Goal: Task Accomplishment & Management: Manage account settings

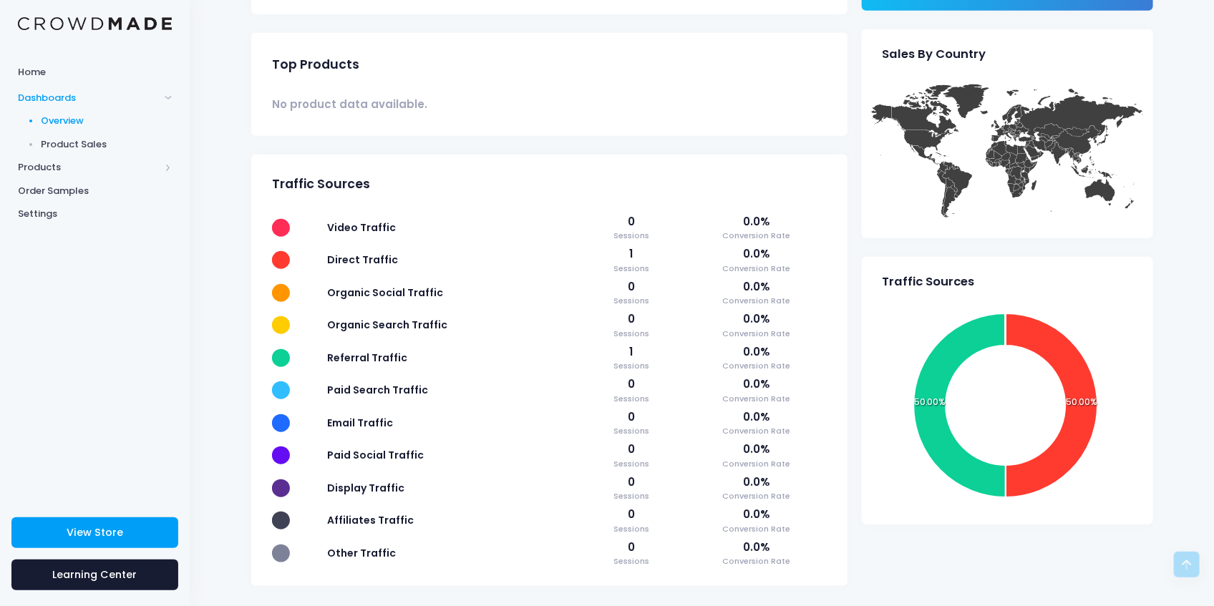
scroll to position [496, 0]
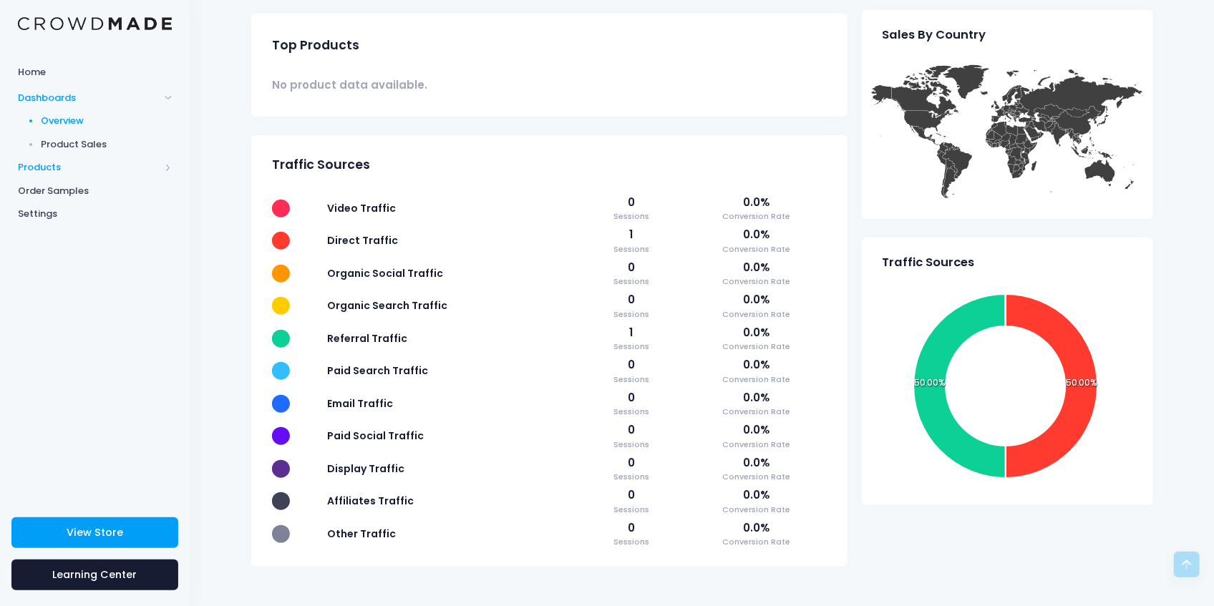
click at [59, 174] on span "Products" at bounding box center [89, 167] width 142 height 14
click at [88, 160] on link "Product Editor" at bounding box center [95, 168] width 190 height 24
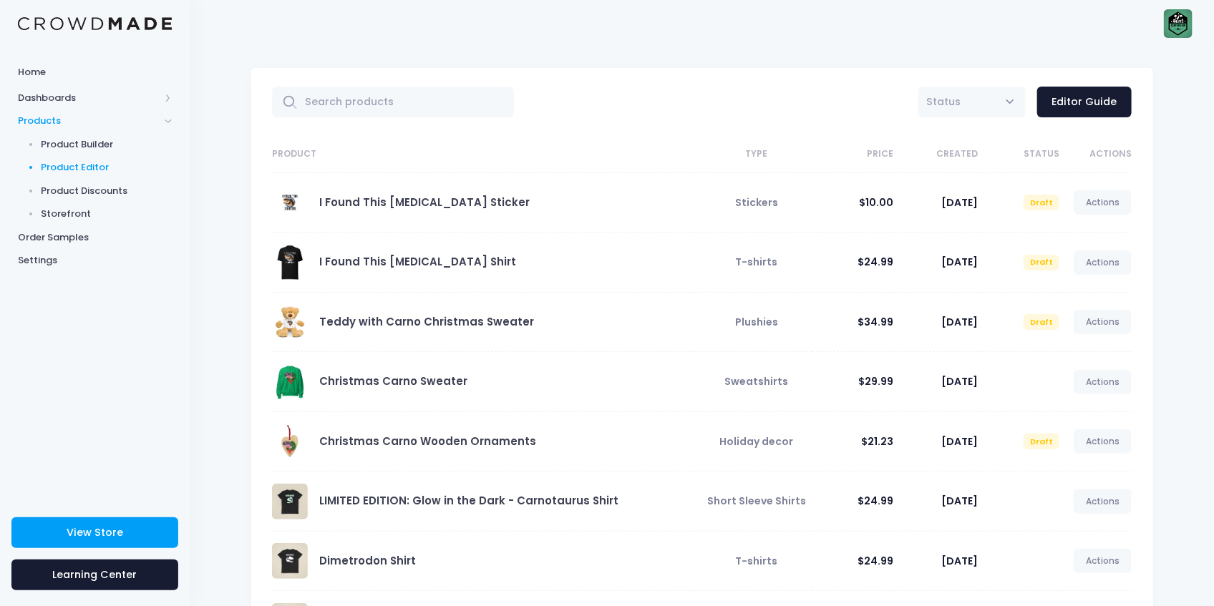
click at [455, 204] on link "I Found This [MEDICAL_DATA] Sticker" at bounding box center [424, 202] width 210 height 15
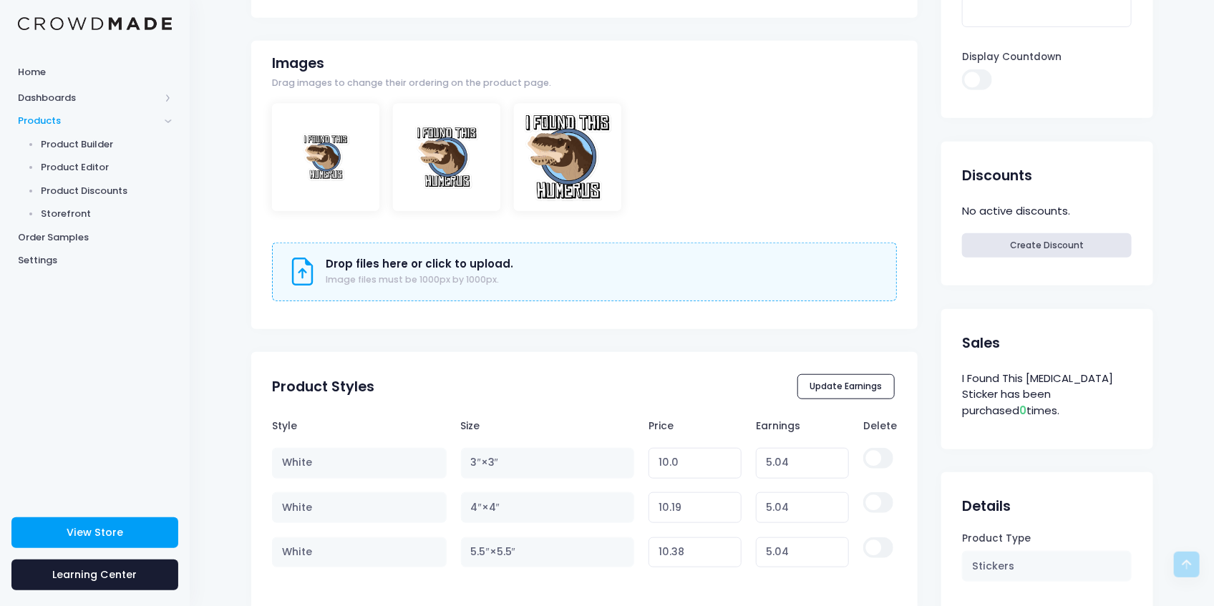
scroll to position [525, 0]
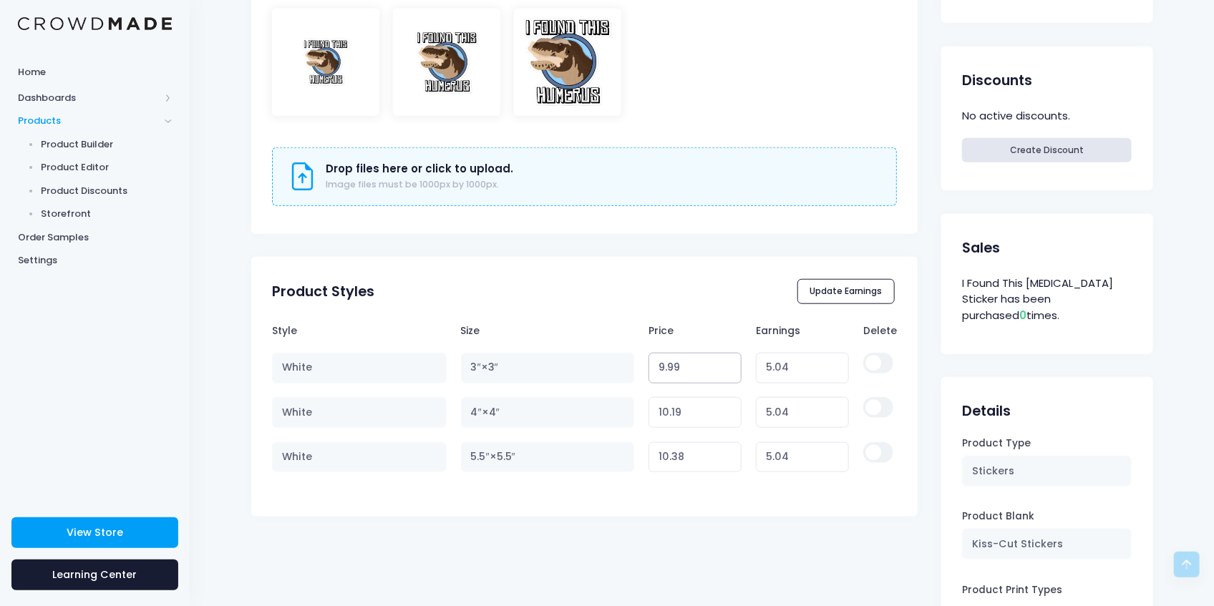
type input "9.99"
click at [722, 374] on input "9.99" at bounding box center [695, 368] width 94 height 31
type input "5.03"
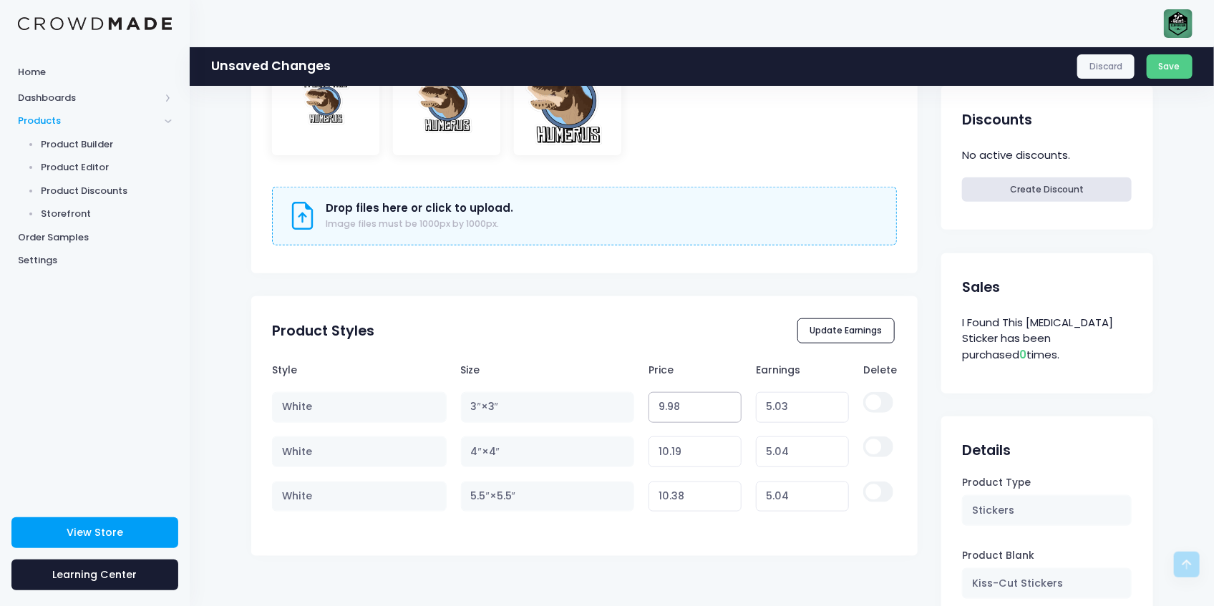
type input "9.98"
click at [724, 411] on input "9.98" at bounding box center [695, 407] width 94 height 31
type input "5.02"
type input "9.97"
click at [724, 411] on input "9.97" at bounding box center [695, 407] width 94 height 31
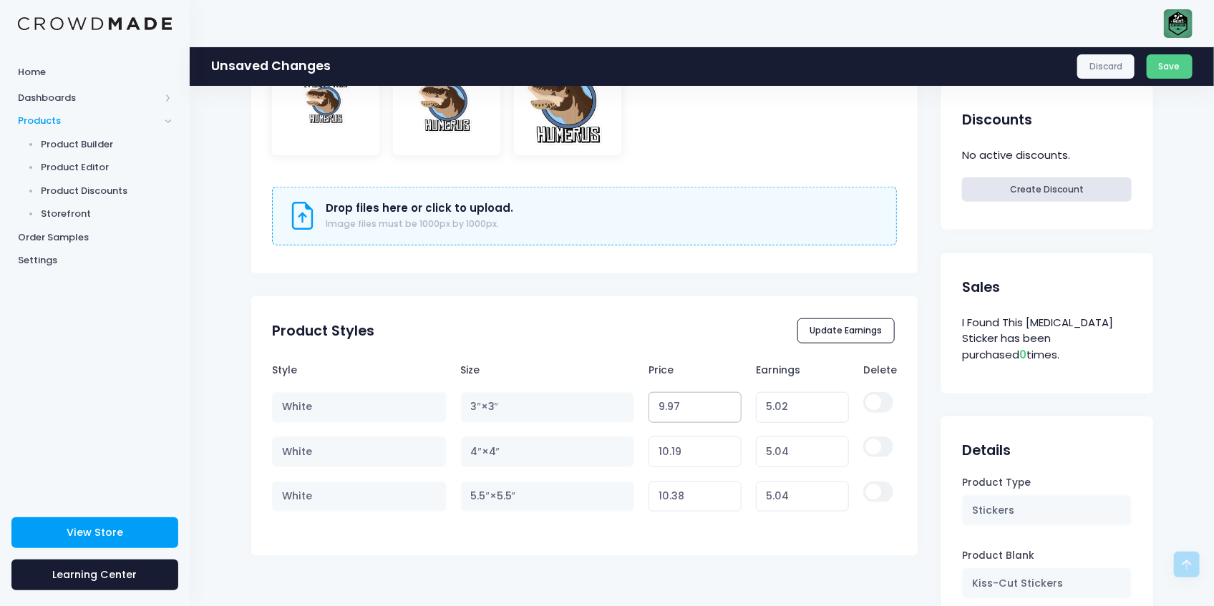
type input "5.01"
type input "9.96"
click at [724, 411] on input "9.96" at bounding box center [695, 407] width 94 height 31
type input "5.00"
type input "9.95"
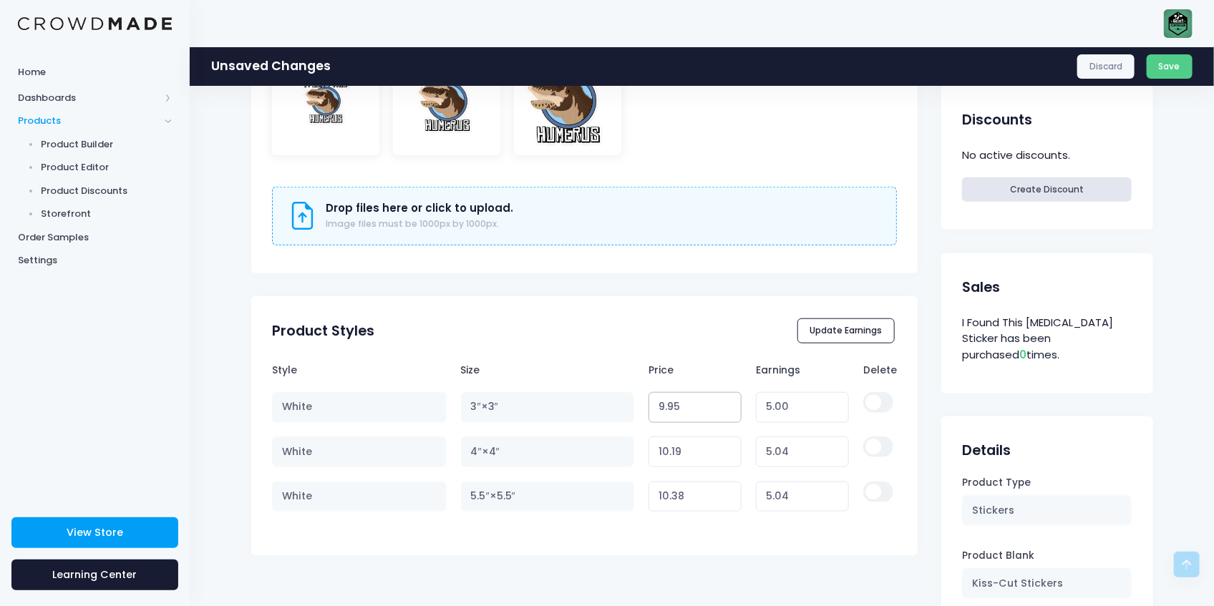
click at [724, 411] on input "9.95" at bounding box center [695, 407] width 94 height 31
type input "4.99"
type input "9.94"
click at [724, 411] on input "9.94" at bounding box center [695, 407] width 94 height 31
type input "4.98"
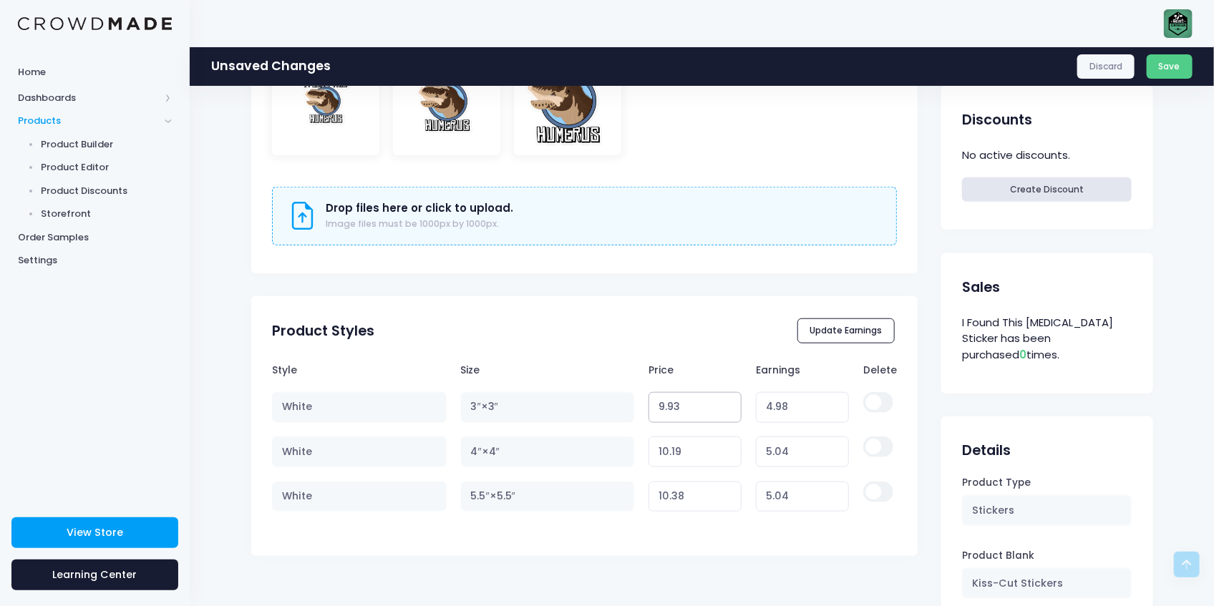
type input "9.93"
click at [724, 411] on input "9.93" at bounding box center [695, 407] width 94 height 31
type input "4.97"
type input "9.92"
click at [724, 411] on input "9.92" at bounding box center [695, 407] width 94 height 31
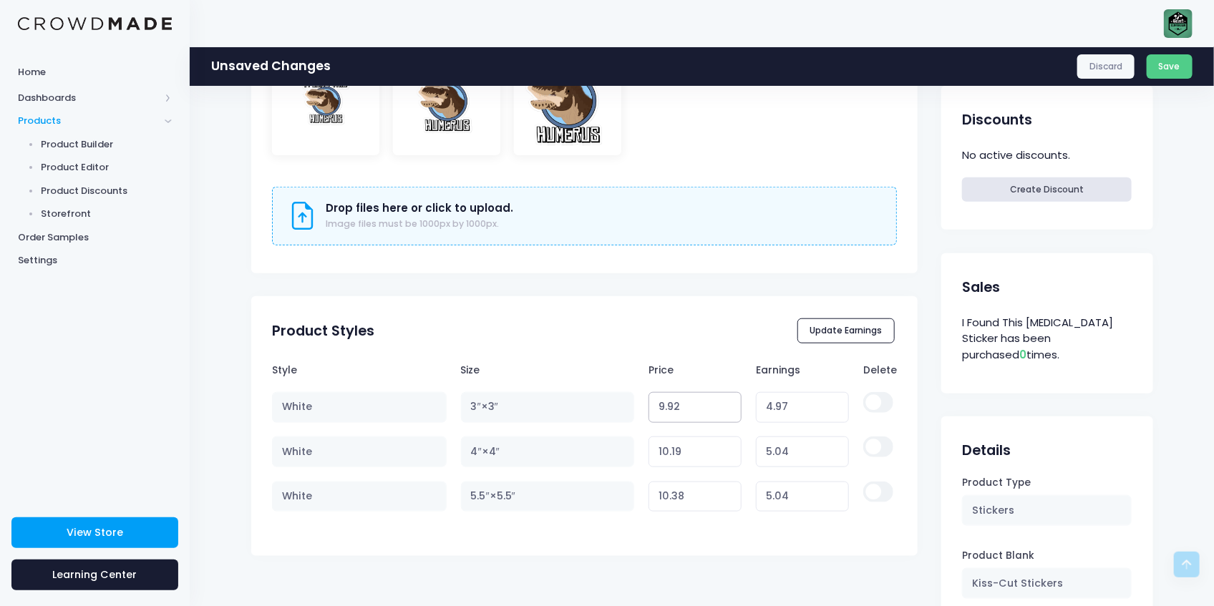
type input "4.96"
type input "9.91"
click at [724, 411] on input "9.91" at bounding box center [695, 407] width 94 height 31
type input "4.95"
type input "9.9"
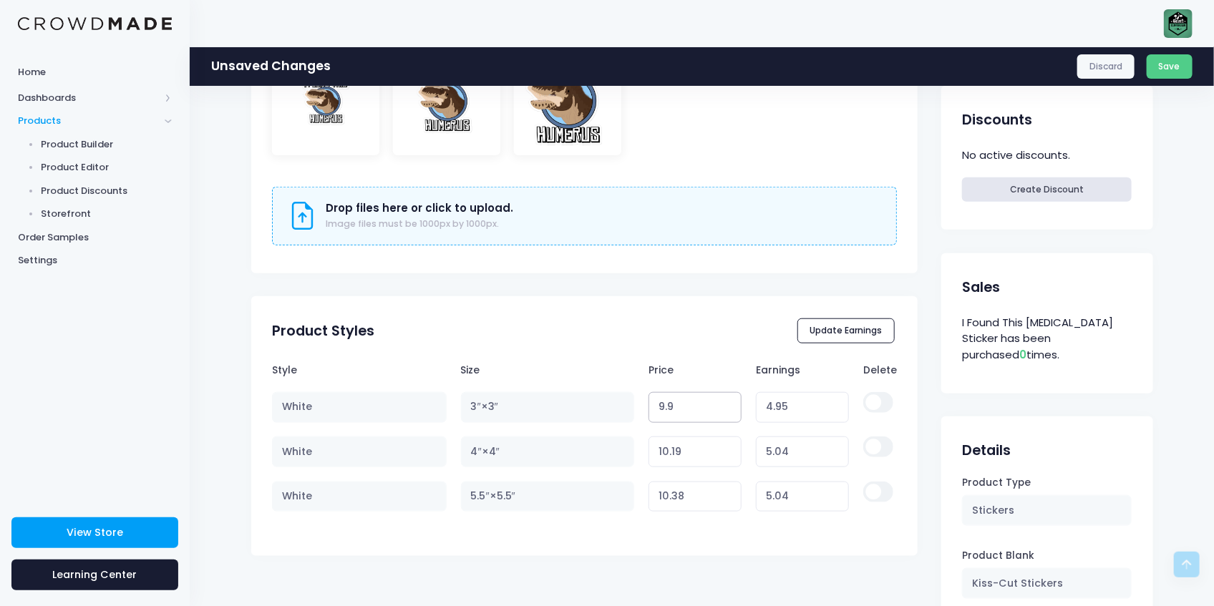
click at [724, 411] on input "9.9" at bounding box center [695, 407] width 94 height 31
type input "4.94"
type input "9.89"
click at [724, 411] on input "9.89" at bounding box center [695, 407] width 94 height 31
type input "4.93"
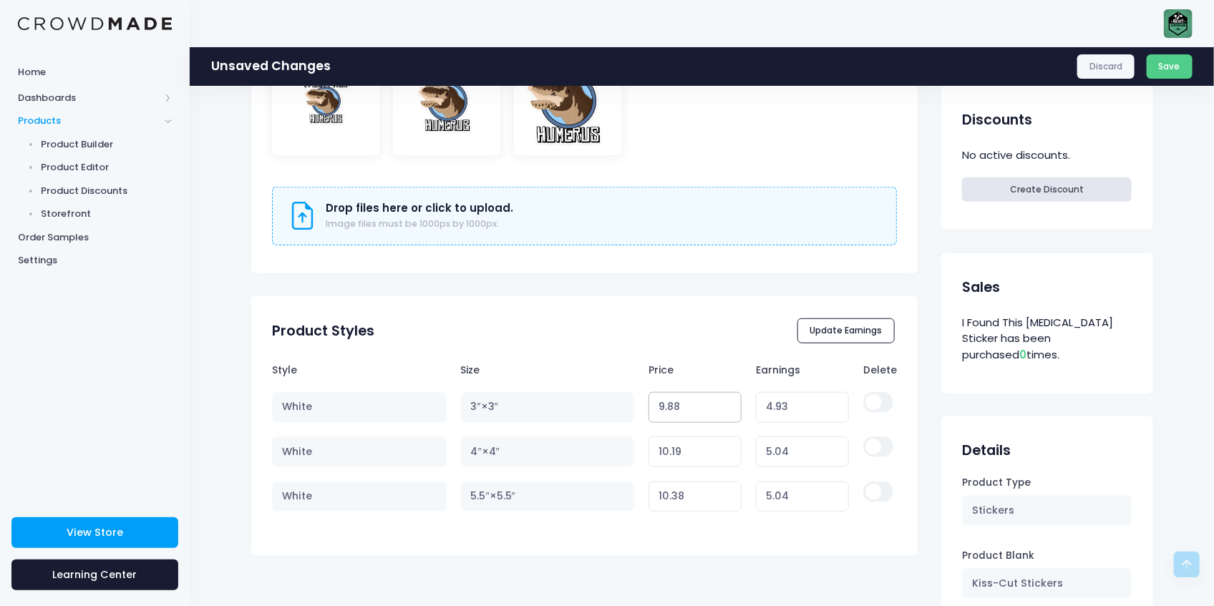
type input "9.88"
click at [724, 411] on input "9.88" at bounding box center [695, 407] width 94 height 31
type input "4.92"
type input "9.87"
click at [724, 411] on input "9.87" at bounding box center [695, 407] width 94 height 31
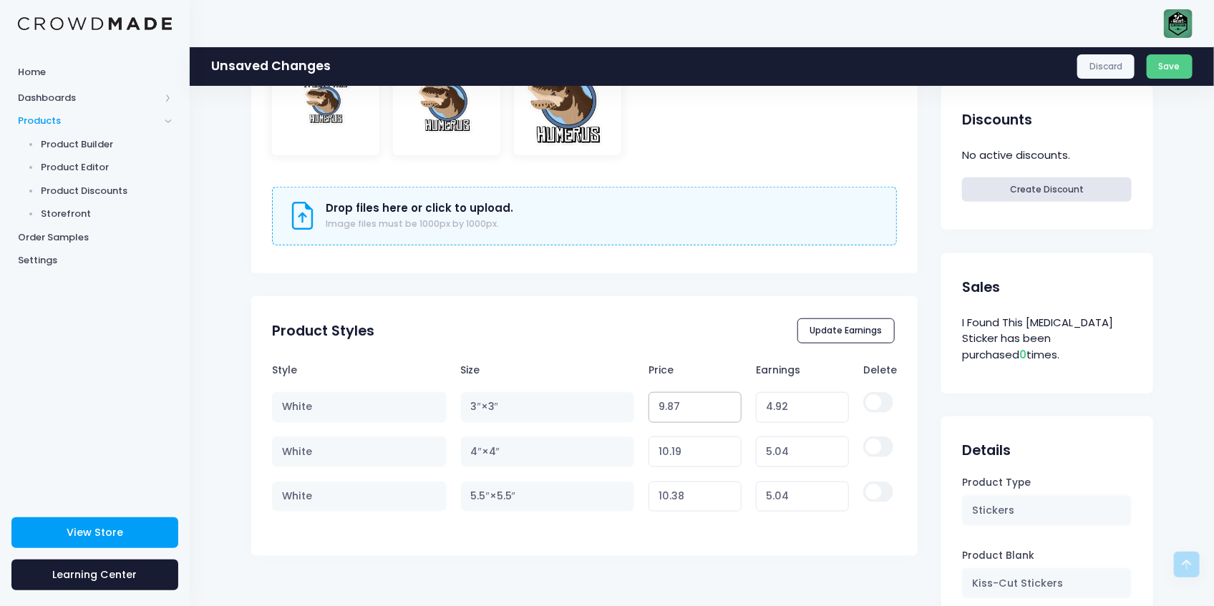
type input "4.91"
type input "9.86"
click at [724, 411] on input "9.86" at bounding box center [695, 407] width 94 height 31
type input "4.90"
type input "9.85"
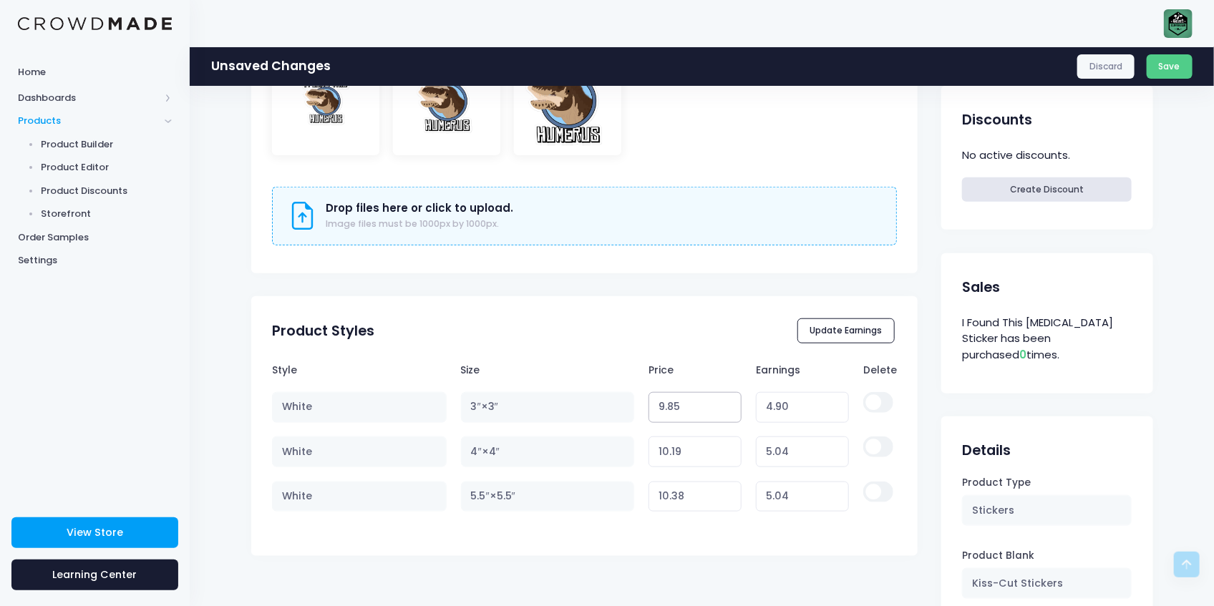
click at [724, 411] on input "9.85" at bounding box center [695, 407] width 94 height 31
type input "4.89"
type input "9.84"
click at [724, 411] on input "9.84" at bounding box center [695, 407] width 94 height 31
type input "4.88"
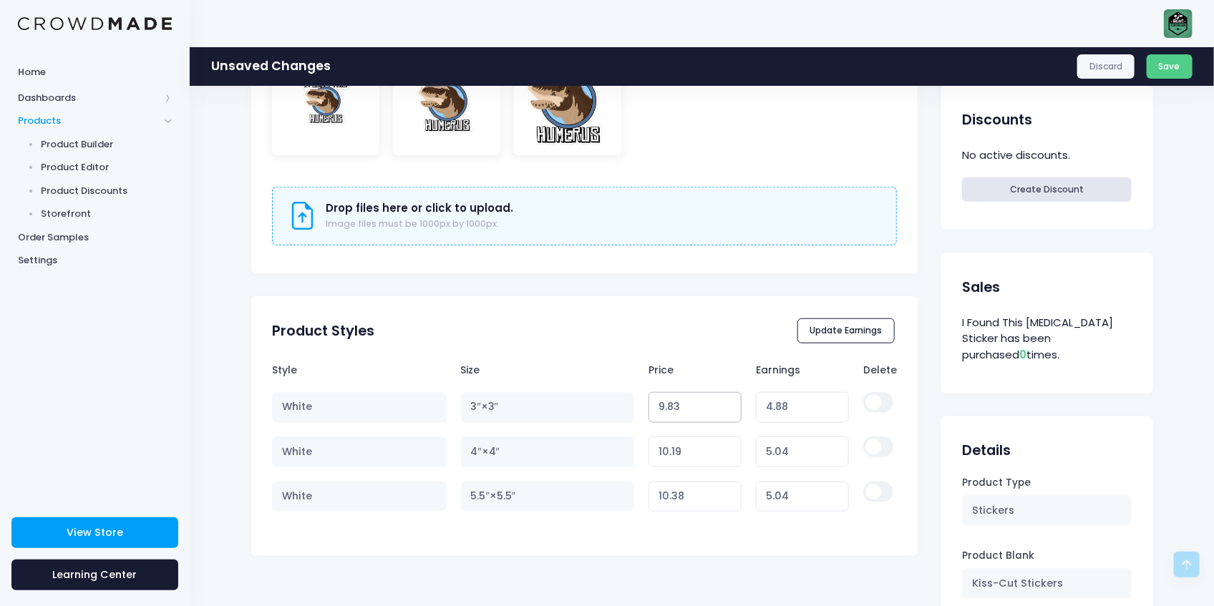
type input "9.83"
click at [724, 411] on input "9.83" at bounding box center [695, 407] width 94 height 31
type input "4.87"
type input "9.82"
click at [724, 411] on input "9.82" at bounding box center [695, 407] width 94 height 31
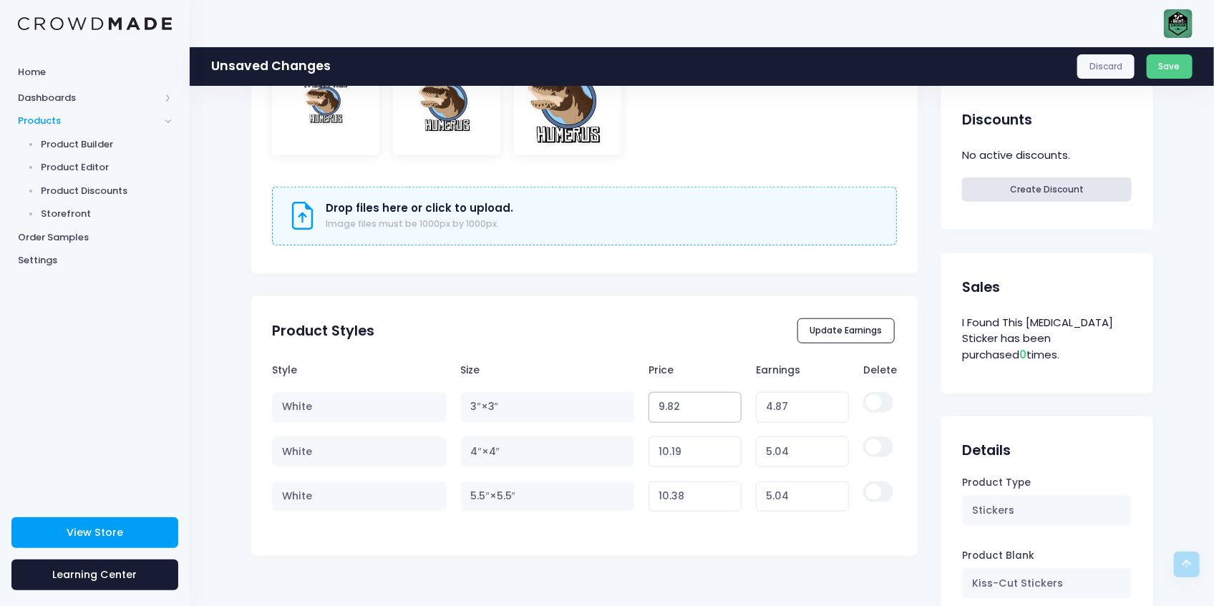
type input "4.86"
click at [619, 406] on tr "White 3″×3″ 9.82 Variant price must be at least $4.96 and not more than $250 4.…" at bounding box center [584, 407] width 625 height 44
type input "7"
type input "2.04"
type input "7"
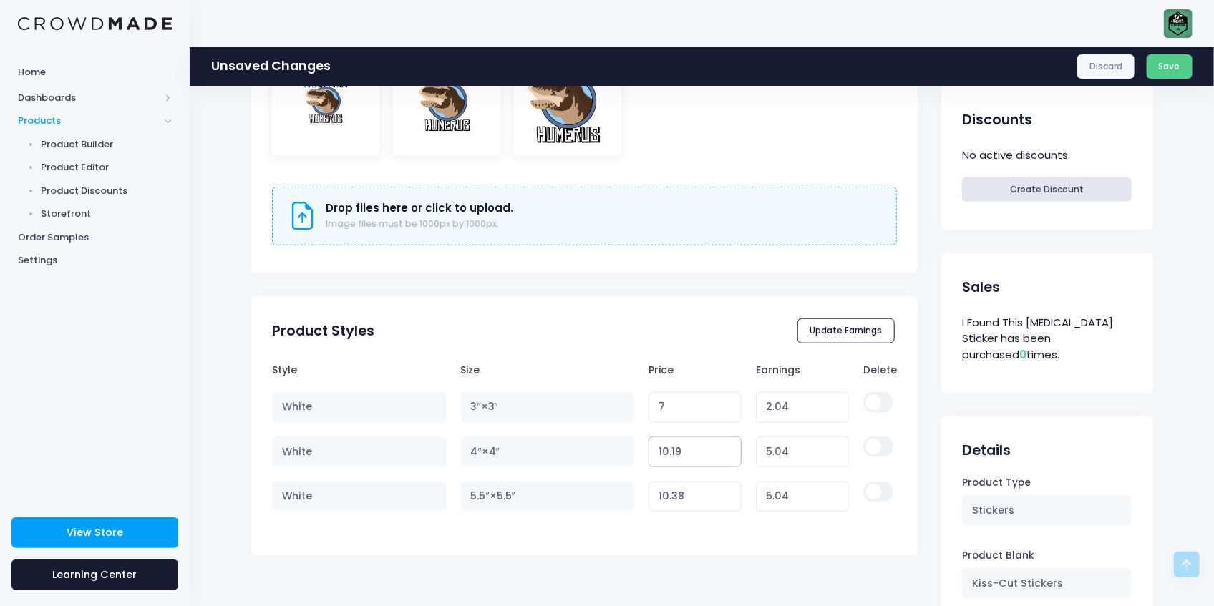
click at [625, 440] on tr "White 4″×4″ 10.19 Variant price must be at least $5.15 and not more than $250 5…" at bounding box center [584, 451] width 625 height 44
type input "7"
type input "1.85"
type input "7"
click at [711, 491] on input "10.38" at bounding box center [695, 497] width 94 height 31
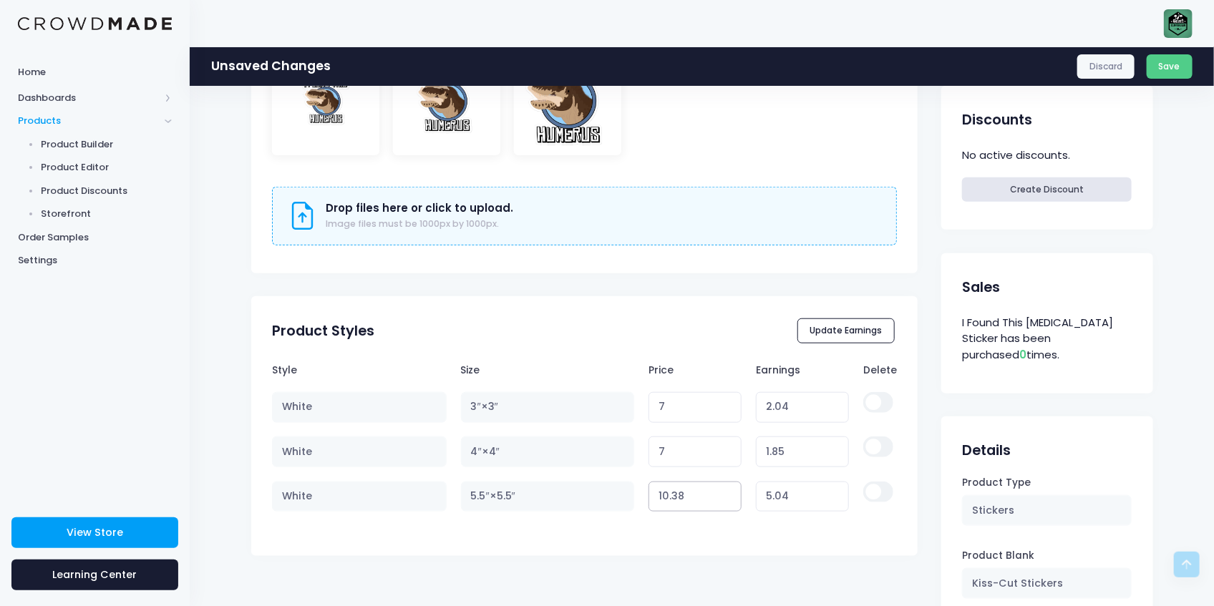
drag, startPoint x: 711, startPoint y: 491, endPoint x: 642, endPoint y: 488, distance: 69.5
click at [642, 488] on td "10.38 Variant price must be at least $5.34 and not more than $250" at bounding box center [694, 496] width 107 height 44
type input "7"
type input "1.66"
type input "7"
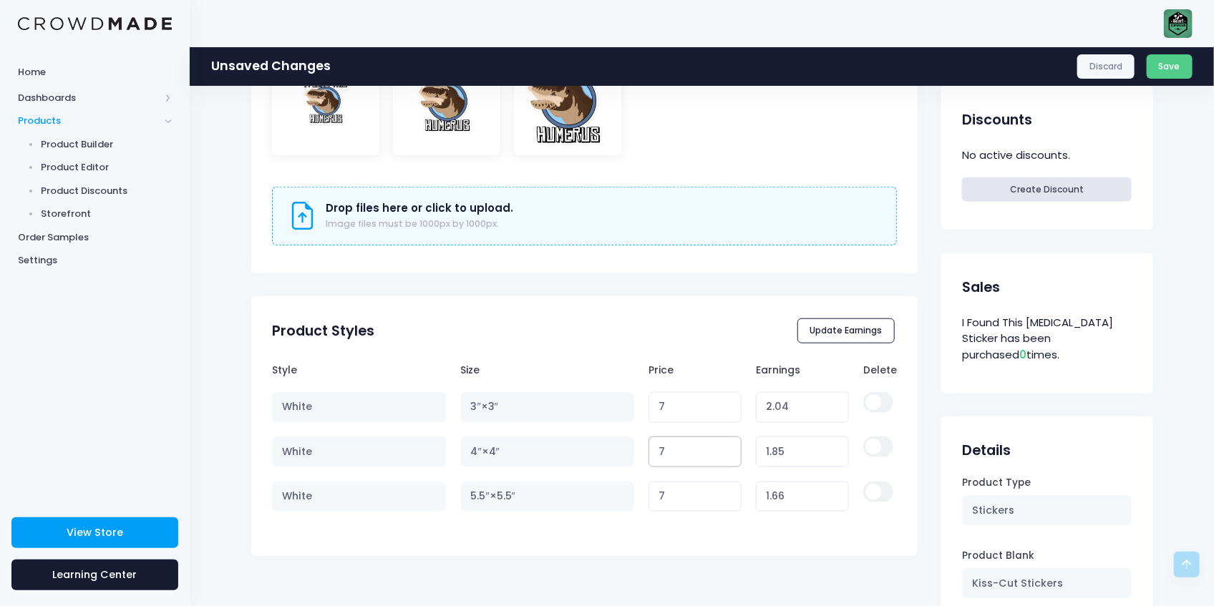
click at [695, 457] on input "7" at bounding box center [695, 452] width 94 height 31
type input "7.01"
click at [724, 446] on input "7.01" at bounding box center [695, 452] width 94 height 31
type input "1.86"
type input "7.02"
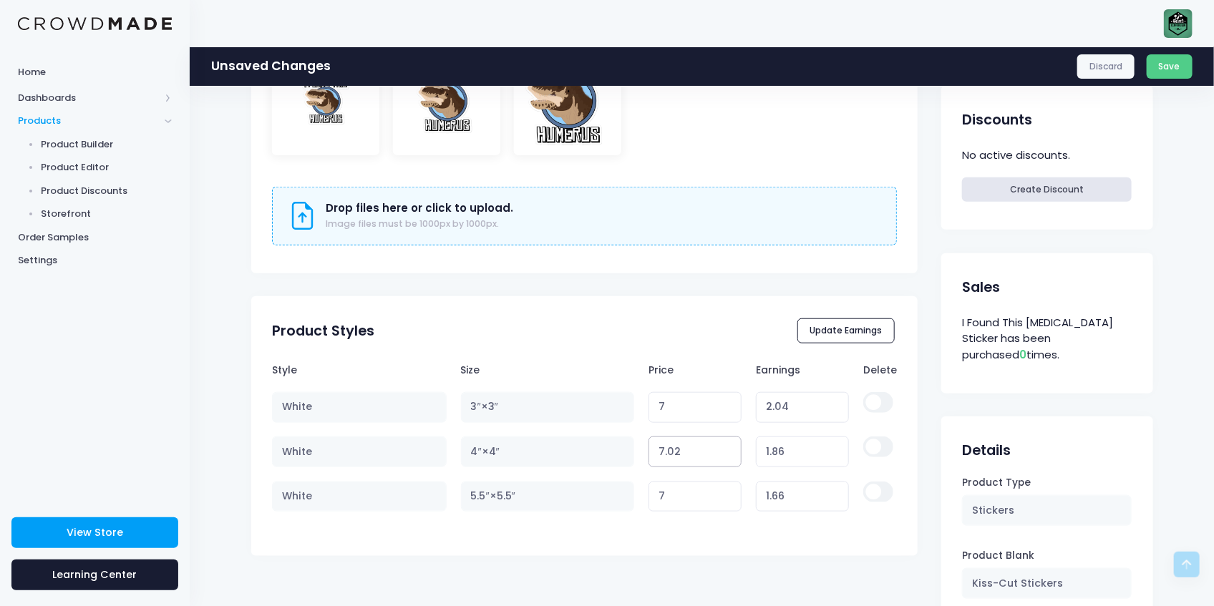
click at [724, 446] on input "7.02" at bounding box center [695, 452] width 94 height 31
type input "1.87"
type input "7.03"
click at [724, 446] on input "7.03" at bounding box center [695, 452] width 94 height 31
type input "1.88"
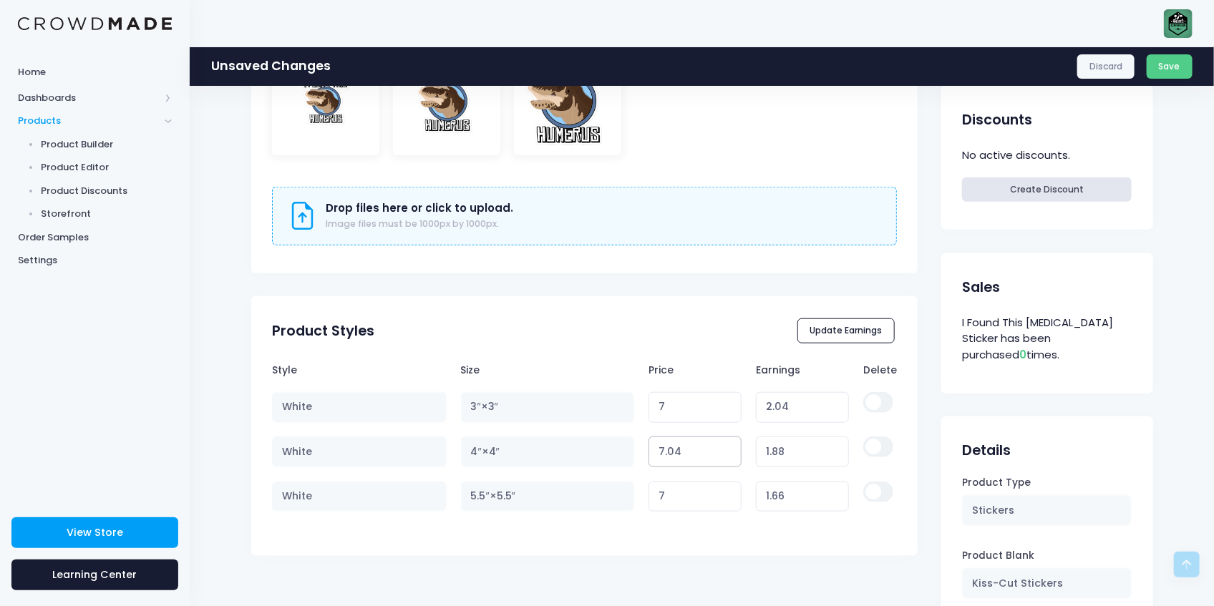
type input "7.04"
click at [724, 446] on input "7.04" at bounding box center [695, 452] width 94 height 31
type input "1.89"
type input "7.05"
click at [724, 446] on input "7.05" at bounding box center [695, 452] width 94 height 31
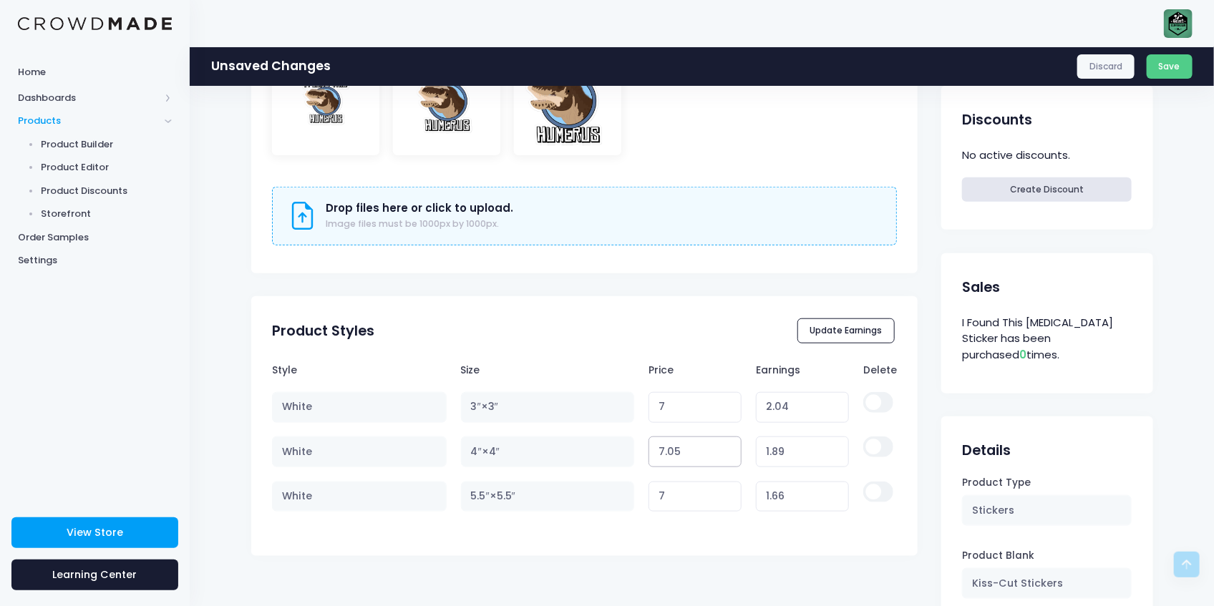
type input "1.90"
type input "7.06"
click at [724, 446] on input "7.06" at bounding box center [695, 452] width 94 height 31
type input "1.91"
type input "7.07"
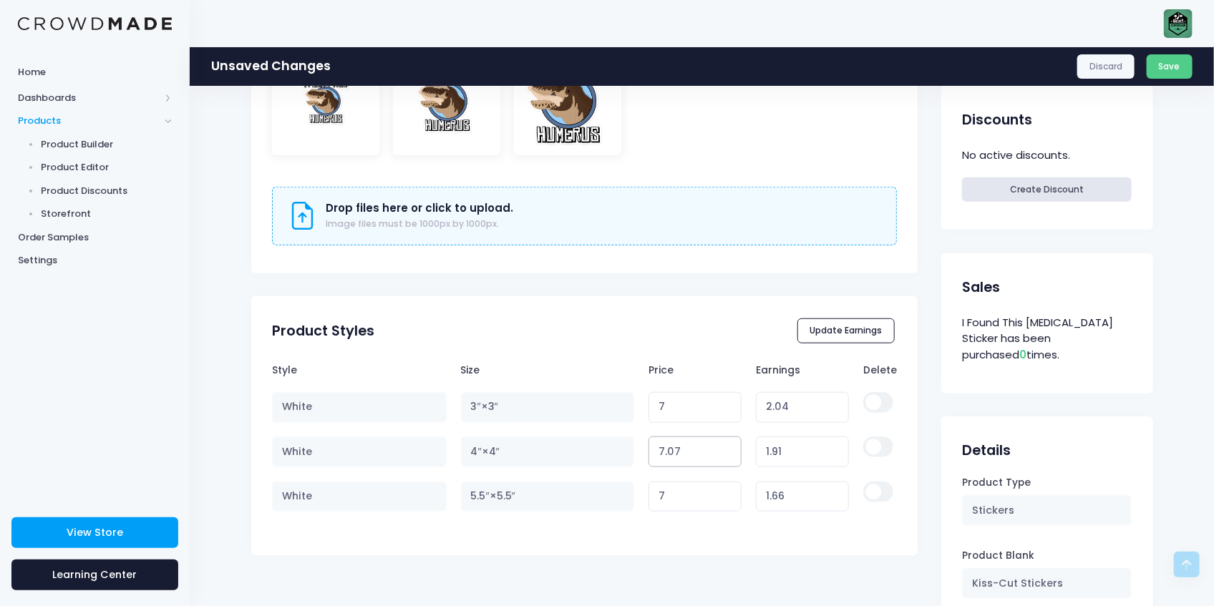
click at [724, 446] on input "7.07" at bounding box center [695, 452] width 94 height 31
type input "1.92"
type input "7.08"
click at [724, 446] on input "7.08" at bounding box center [695, 452] width 94 height 31
type input "1.93"
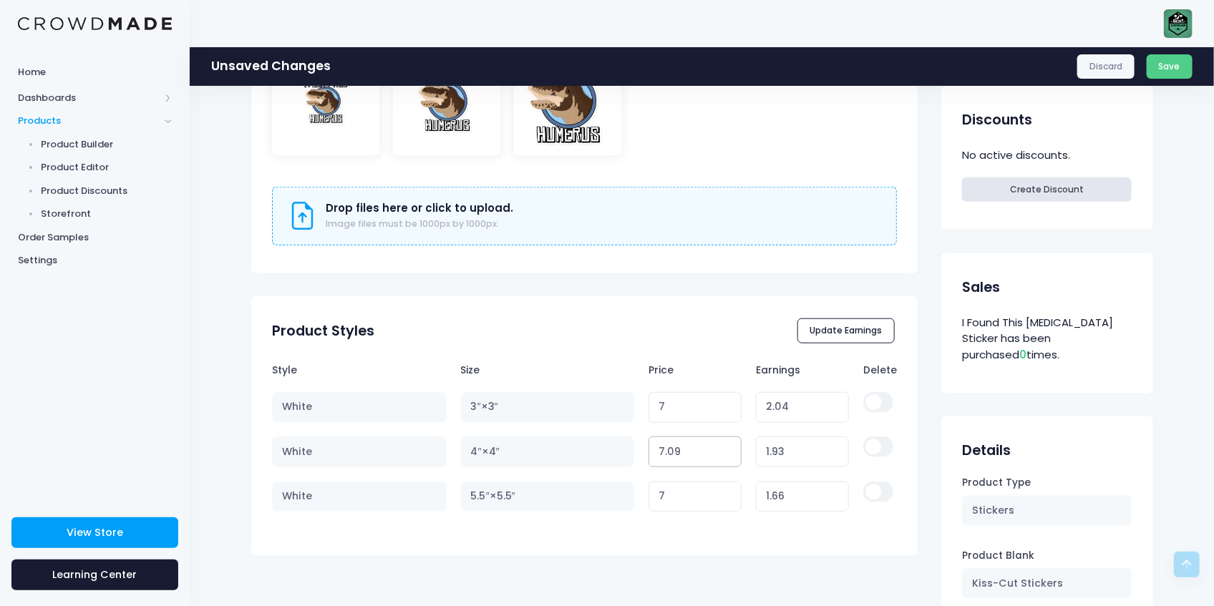
type input "7.09"
click at [724, 446] on input "7.09" at bounding box center [695, 452] width 94 height 31
type input "1.94"
type input "7.1"
click at [724, 446] on input "7.1" at bounding box center [695, 452] width 94 height 31
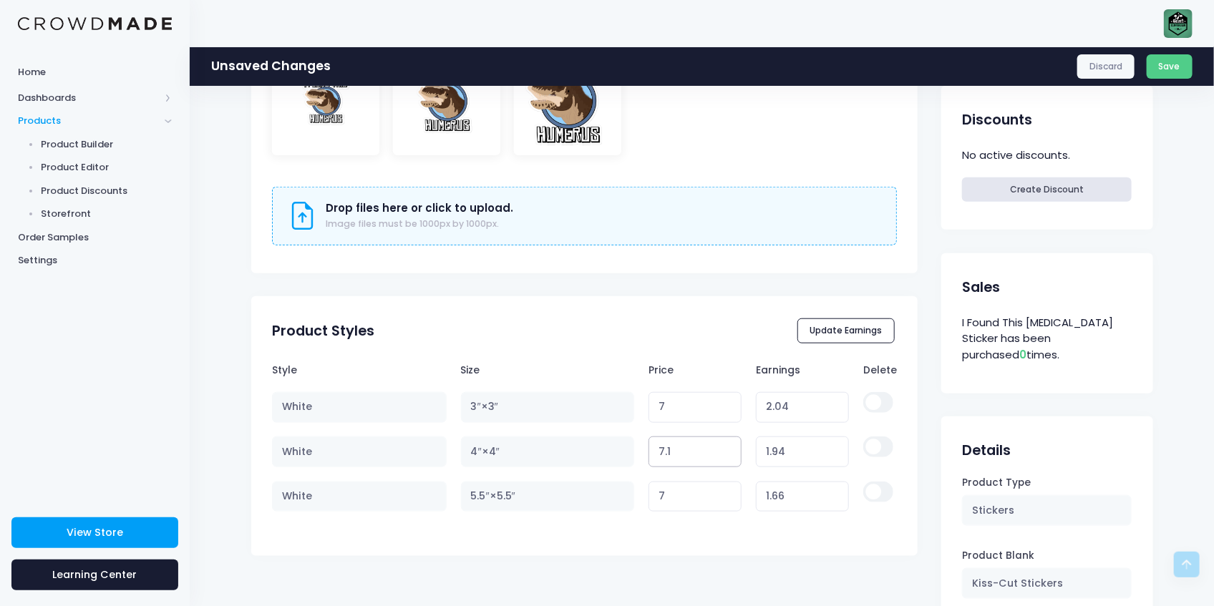
type input "1.95"
type input "7.11"
click at [724, 446] on input "7.11" at bounding box center [695, 452] width 94 height 31
type input "1.96"
type input "7.12"
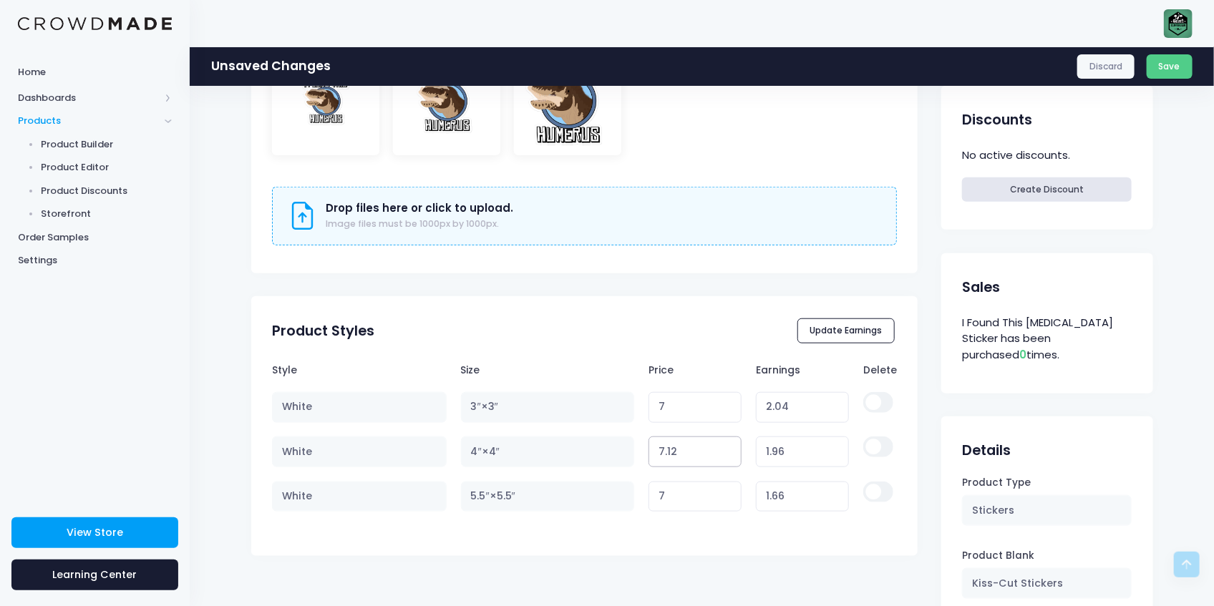
click at [724, 446] on input "7.12" at bounding box center [695, 452] width 94 height 31
type input "1.97"
type input "7.13"
click at [724, 446] on input "7.13" at bounding box center [695, 452] width 94 height 31
type input "1.98"
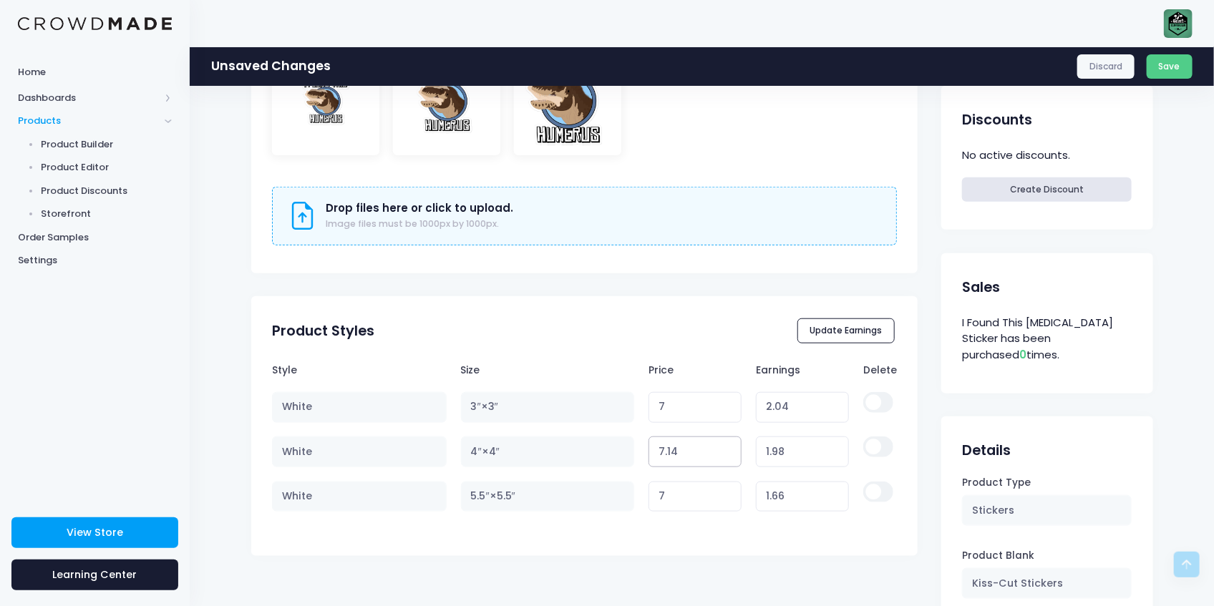
type input "7.14"
click at [724, 446] on input "7.14" at bounding box center [695, 452] width 94 height 31
type input "1.99"
type input "7.15"
click at [724, 446] on input "7.15" at bounding box center [695, 452] width 94 height 31
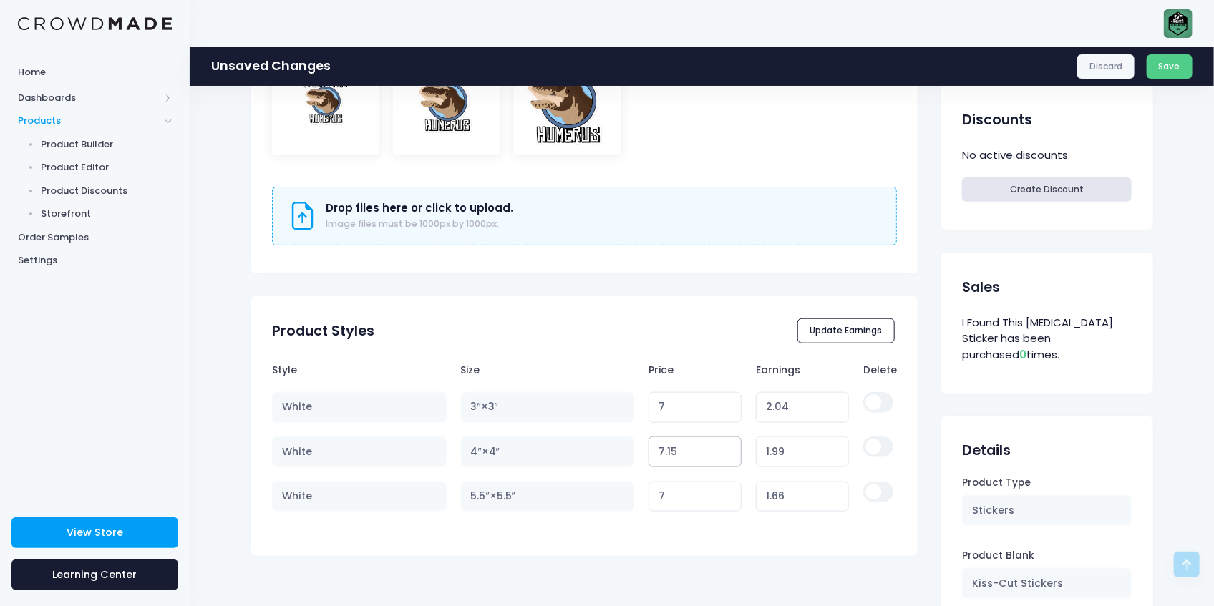
type input "2.00"
type input "7.16"
click at [724, 446] on input "7.16" at bounding box center [695, 452] width 94 height 31
type input "2.01"
type input "7.17"
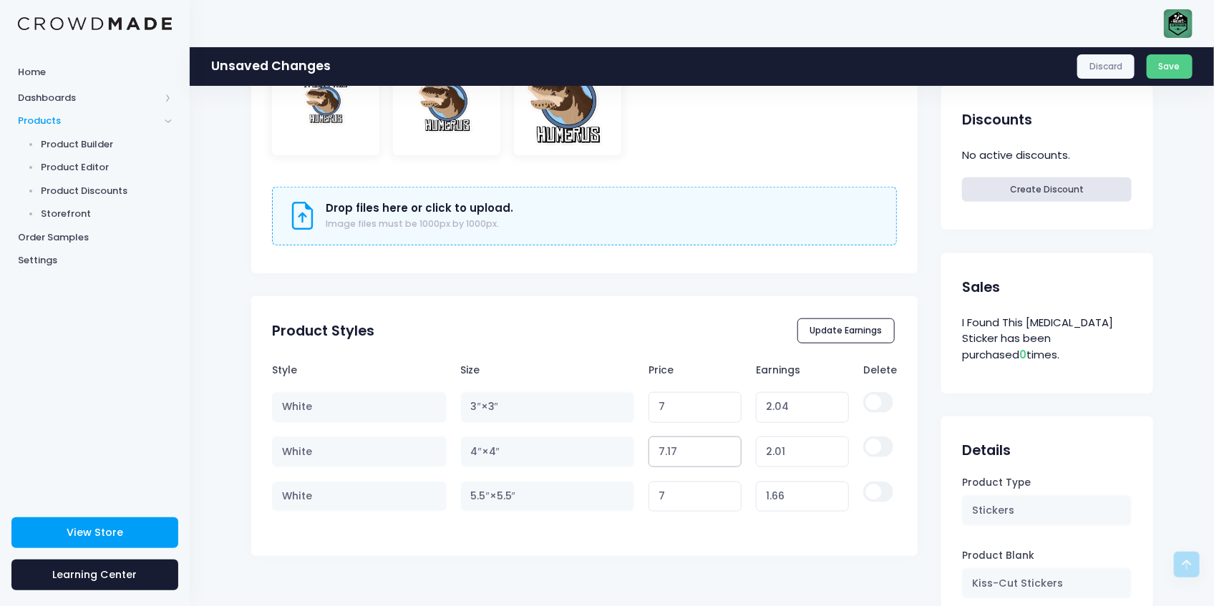
click at [724, 446] on input "7.17" at bounding box center [695, 452] width 94 height 31
type input "2.02"
type input "7.18"
click at [724, 446] on input "7.18" at bounding box center [695, 452] width 94 height 31
type input "2.03"
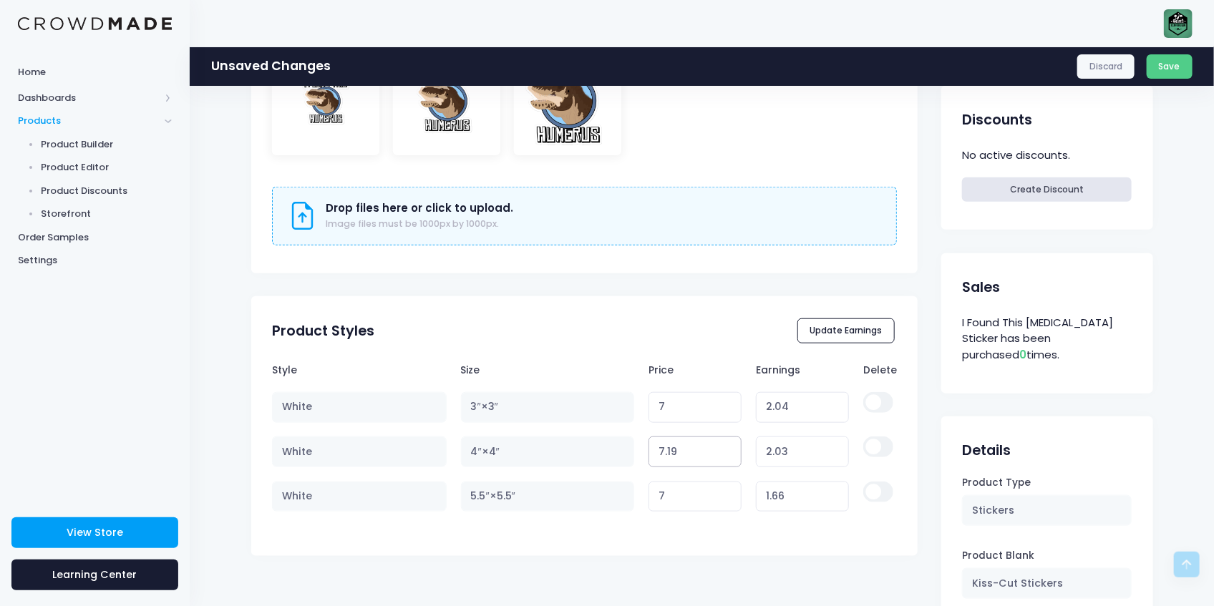
type input "7.19"
click at [724, 446] on input "7.19" at bounding box center [695, 452] width 94 height 31
type input "2.04"
type input "7.2"
click at [724, 446] on input "7.2" at bounding box center [695, 452] width 94 height 31
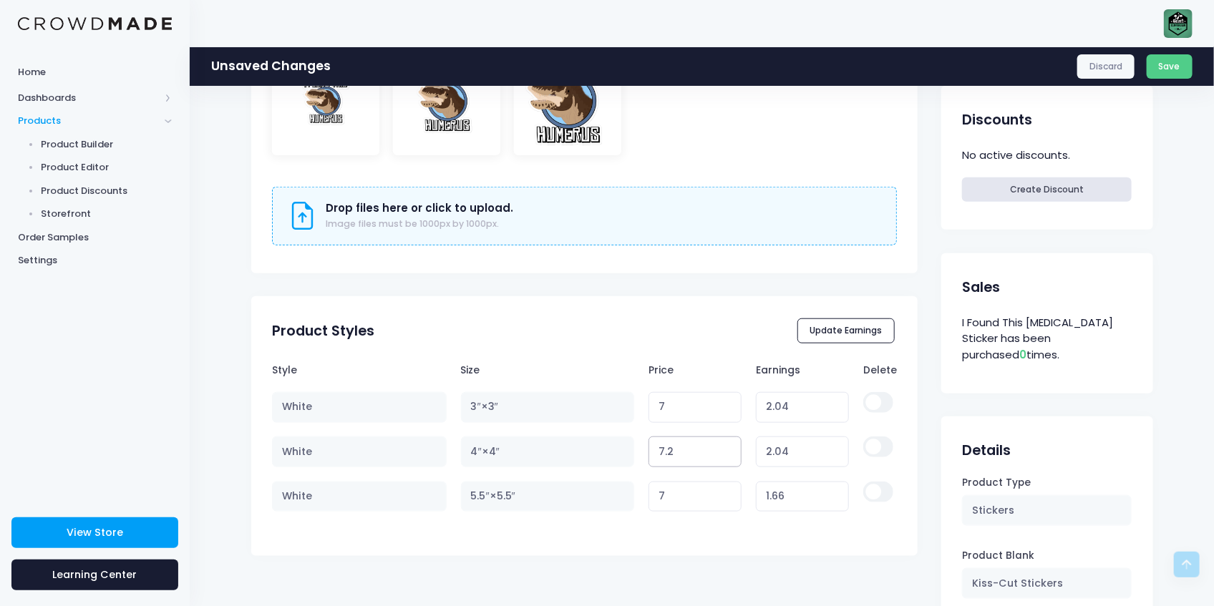
type input "2.05"
type input "7.21"
click at [724, 446] on input "7.21" at bounding box center [695, 452] width 94 height 31
type input "2.06"
type input "7.22"
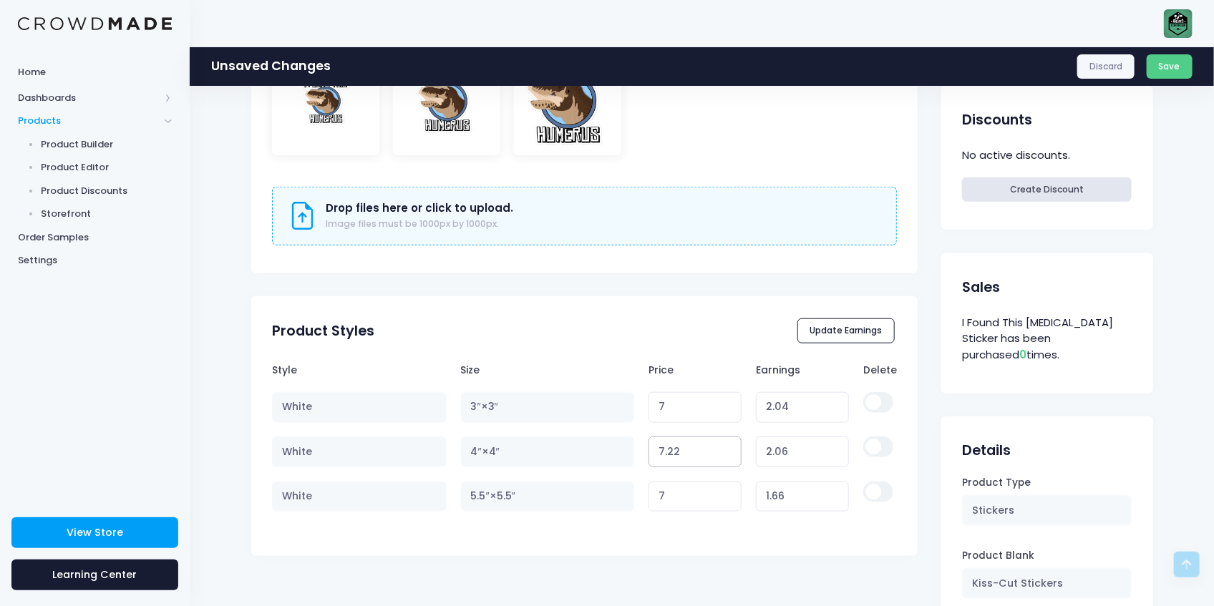
click at [724, 446] on input "7.22" at bounding box center [695, 452] width 94 height 31
type input "2.07"
type input "7.23"
click at [724, 446] on input "7.23" at bounding box center [695, 452] width 94 height 31
type input "2.08"
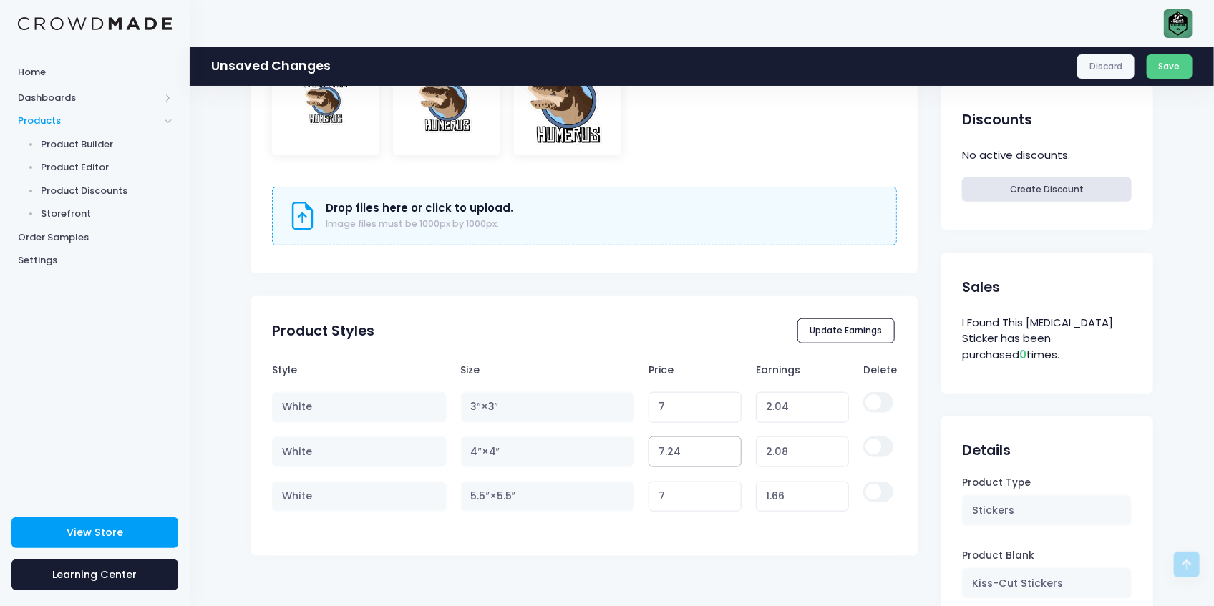
type input "7.24"
click at [724, 446] on input "7.24" at bounding box center [695, 452] width 94 height 31
type input "2.09"
type input "7.25"
click at [724, 446] on input "7.25" at bounding box center [695, 452] width 94 height 31
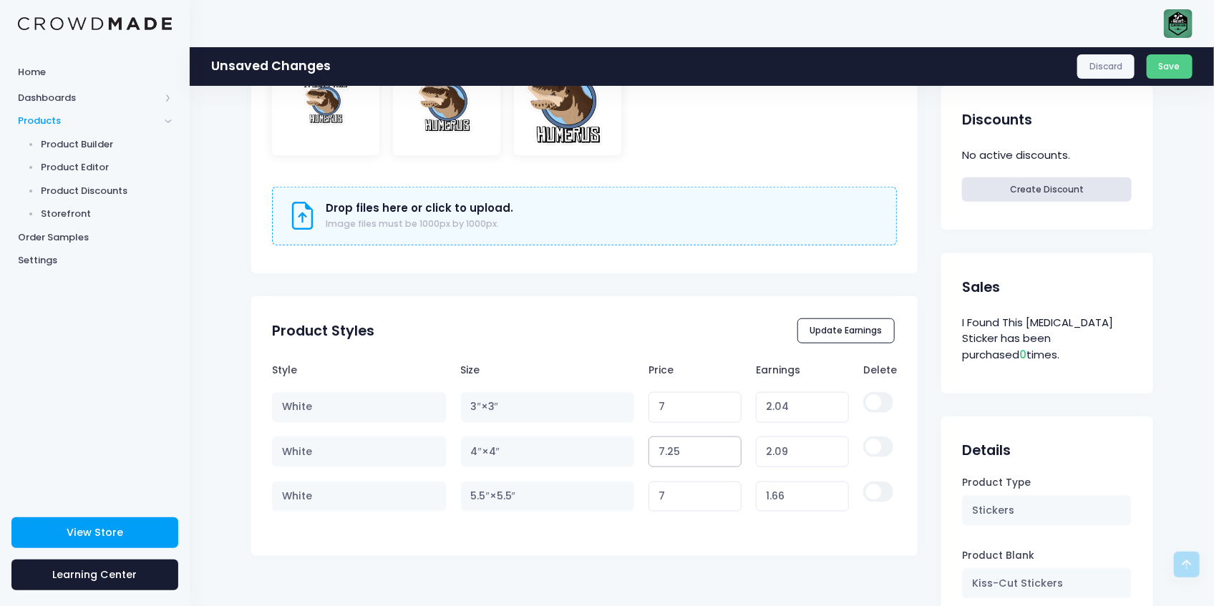
type input "2.10"
type input "7.26"
click at [724, 446] on input "7.26" at bounding box center [695, 452] width 94 height 31
type input "2.11"
type input "7.27"
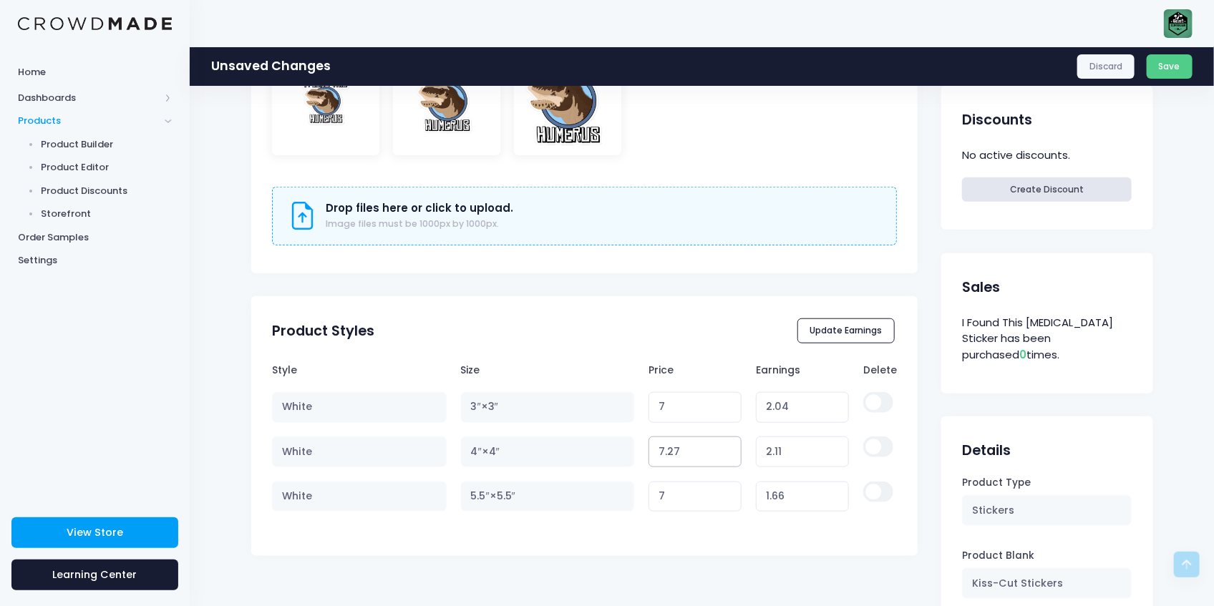
click at [724, 446] on input "7.27" at bounding box center [695, 452] width 94 height 31
type input "2.12"
type input "7.28"
click at [724, 446] on input "7.28" at bounding box center [695, 452] width 94 height 31
type input "2.13"
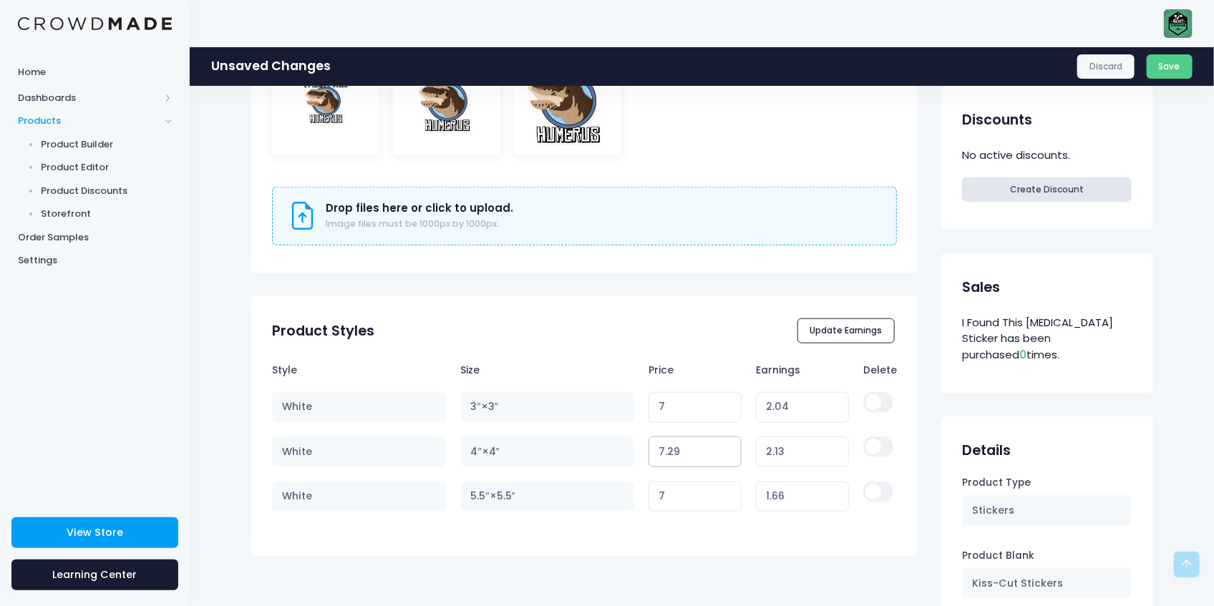
type input "7.29"
click at [724, 446] on input "7.29" at bounding box center [695, 452] width 94 height 31
type input "2.14"
type input "7.3"
click at [724, 446] on input "7.3" at bounding box center [695, 452] width 94 height 31
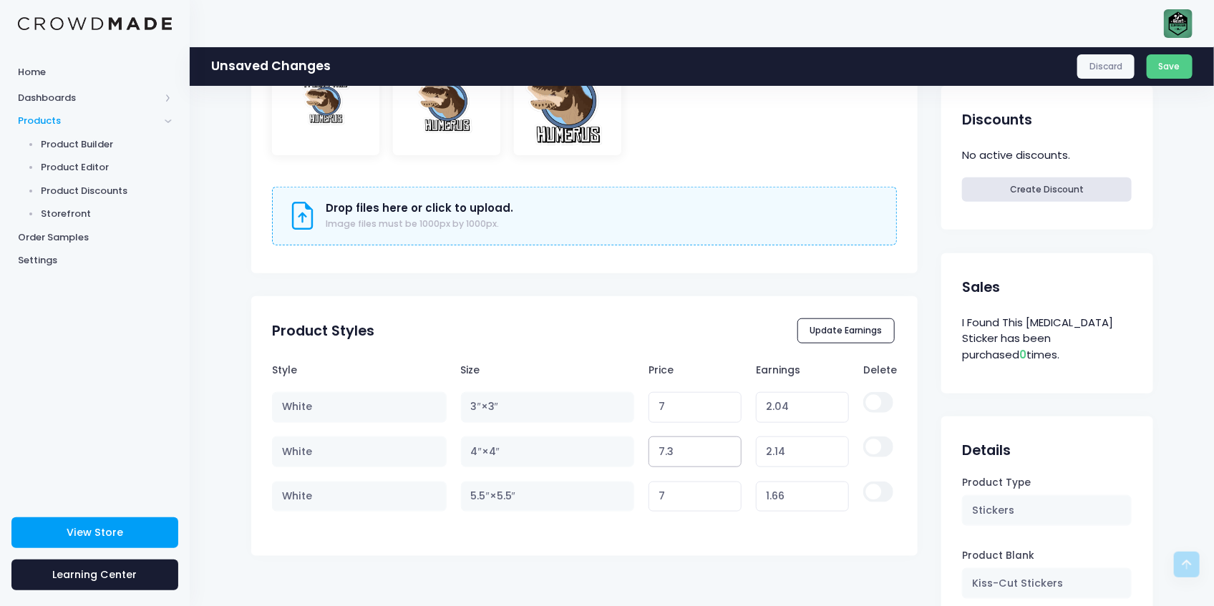
type input "2.15"
type input "7.31"
click at [724, 446] on input "7.31" at bounding box center [695, 452] width 94 height 31
type input "2.16"
type input "7.32"
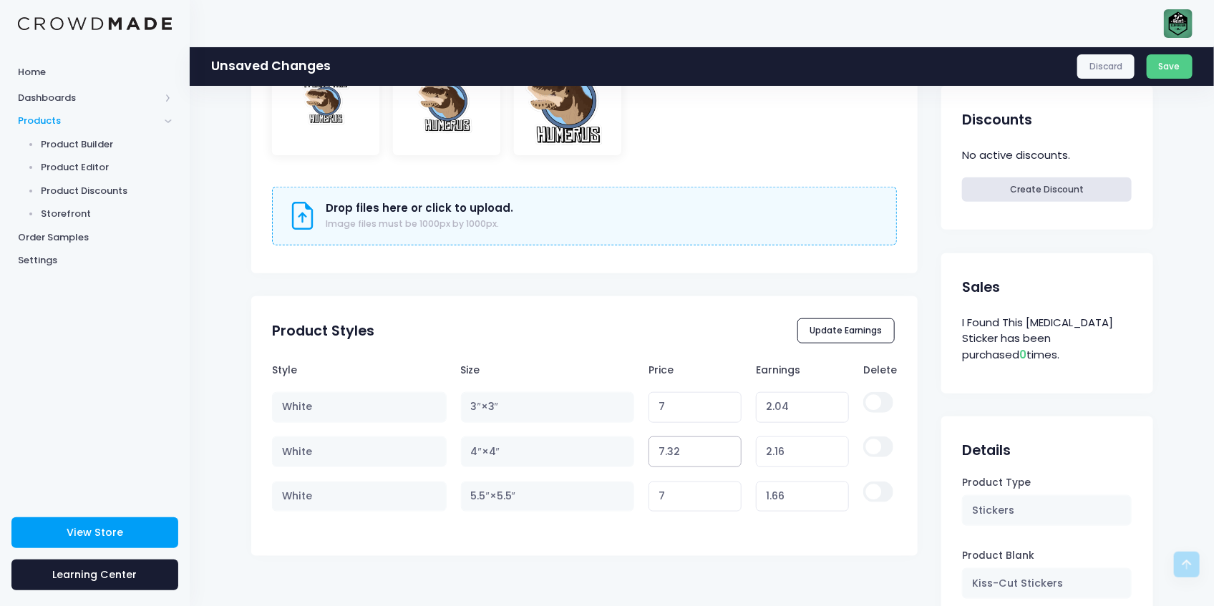
click at [724, 446] on input "7.32" at bounding box center [695, 452] width 94 height 31
type input "2.17"
type input "7.33"
click at [724, 446] on input "7.33" at bounding box center [695, 452] width 94 height 31
type input "2.18"
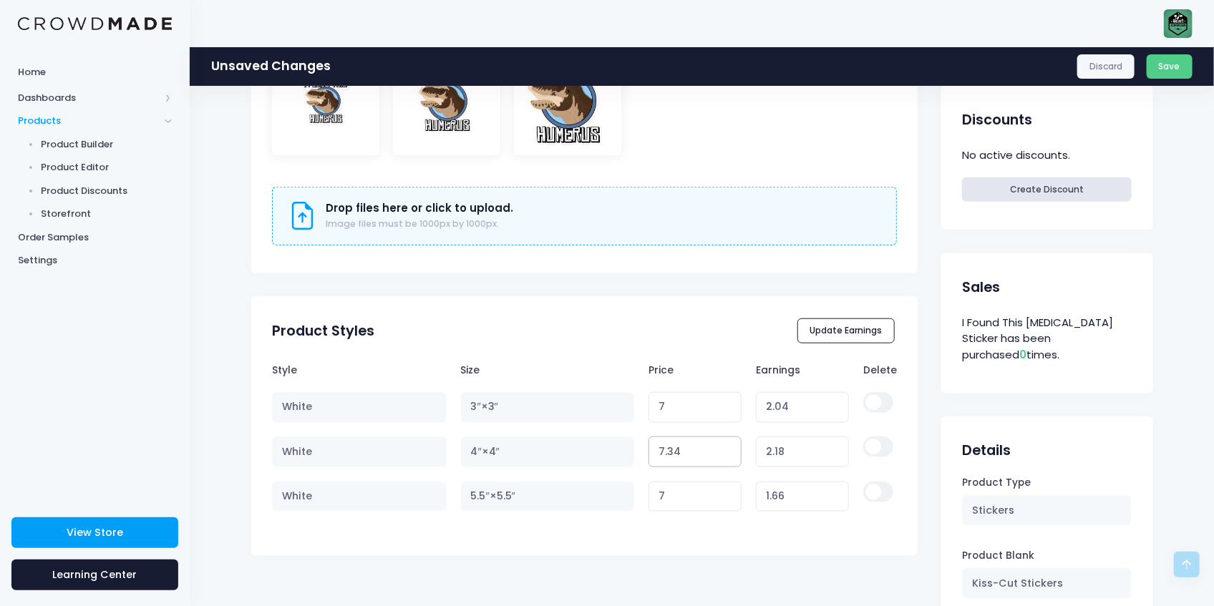
type input "7.34"
click at [724, 446] on input "7.34" at bounding box center [695, 452] width 94 height 31
type input "2.19"
type input "7.35"
click at [724, 446] on input "7.35" at bounding box center [695, 452] width 94 height 31
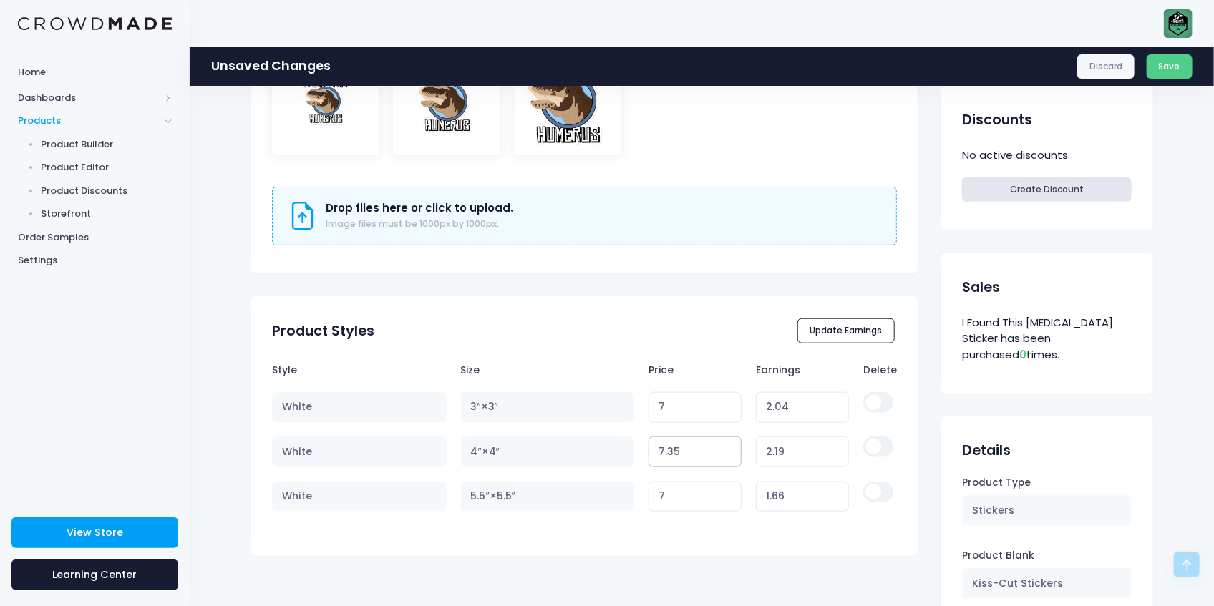
type input "2.20"
type input "7.36"
click at [724, 446] on input "7.36" at bounding box center [695, 452] width 94 height 31
type input "2.21"
type input "7.37"
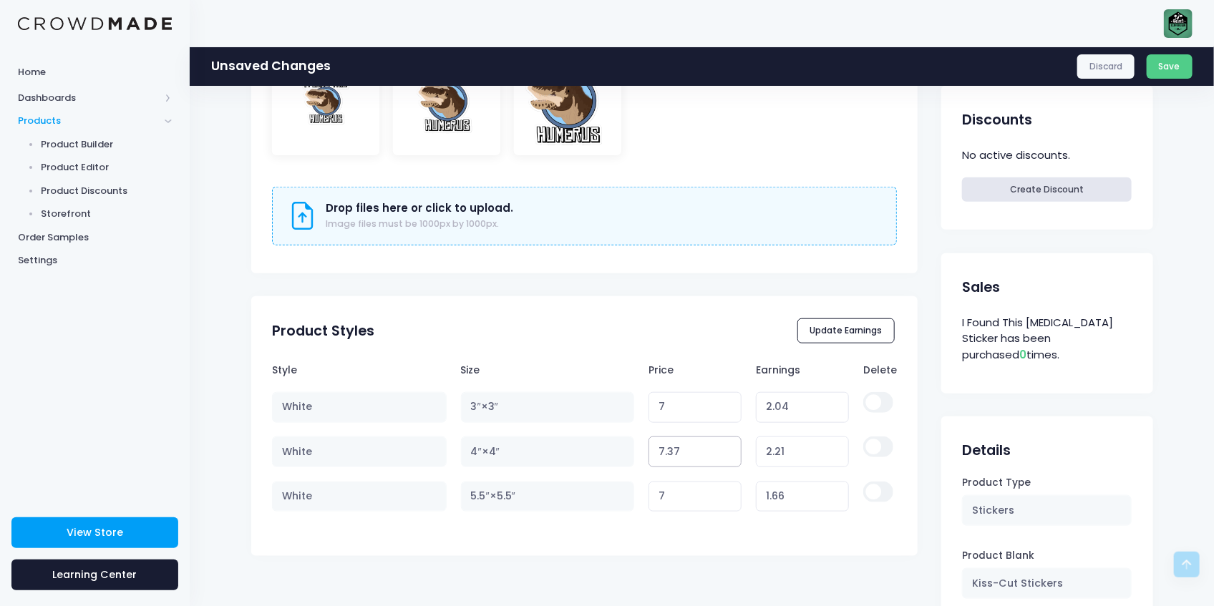
click at [724, 446] on input "7.37" at bounding box center [695, 452] width 94 height 31
type input "2.22"
type input "7.38"
click at [724, 446] on input "7.38" at bounding box center [695, 452] width 94 height 31
type input "2.23"
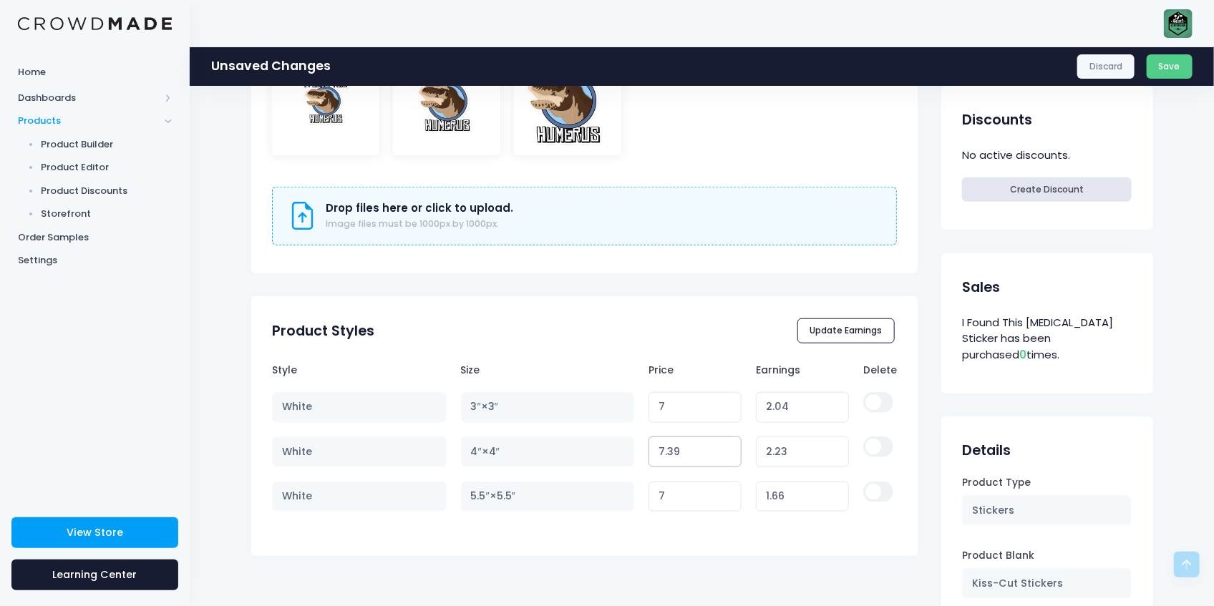
type input "7.39"
click at [724, 446] on input "7.39" at bounding box center [695, 452] width 94 height 31
type input "2.24"
type input "7.4"
click at [724, 446] on input "7.4" at bounding box center [695, 452] width 94 height 31
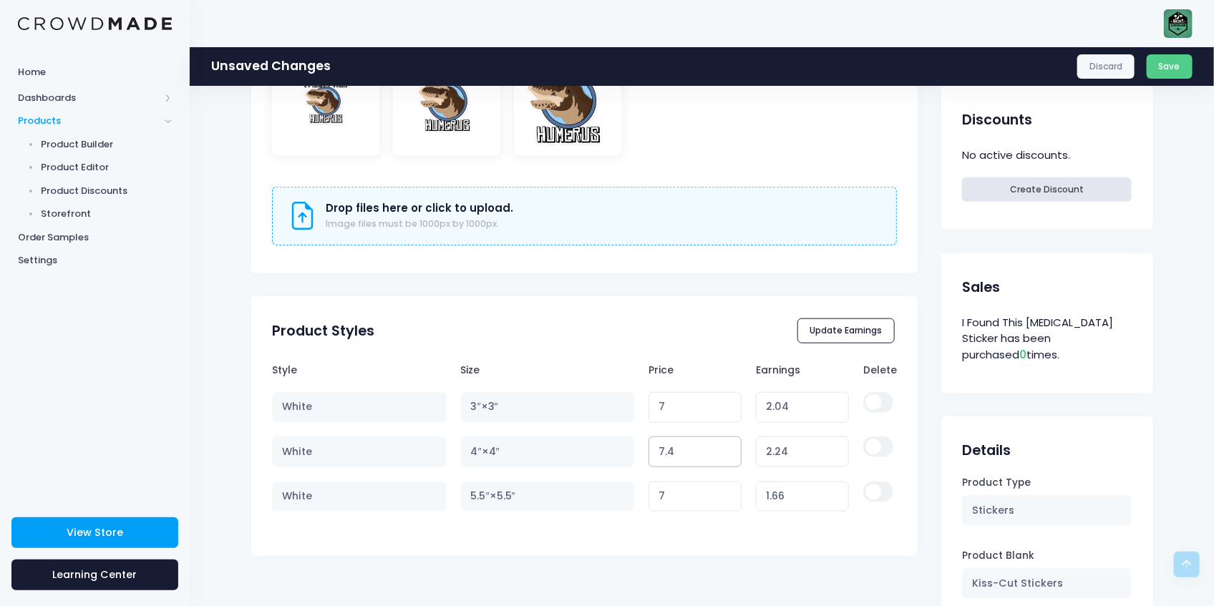
type input "2.25"
click at [699, 500] on input "7" at bounding box center [695, 497] width 94 height 31
type input "7.56"
click at [721, 494] on input "7.56" at bounding box center [695, 497] width 94 height 31
type input "2.22"
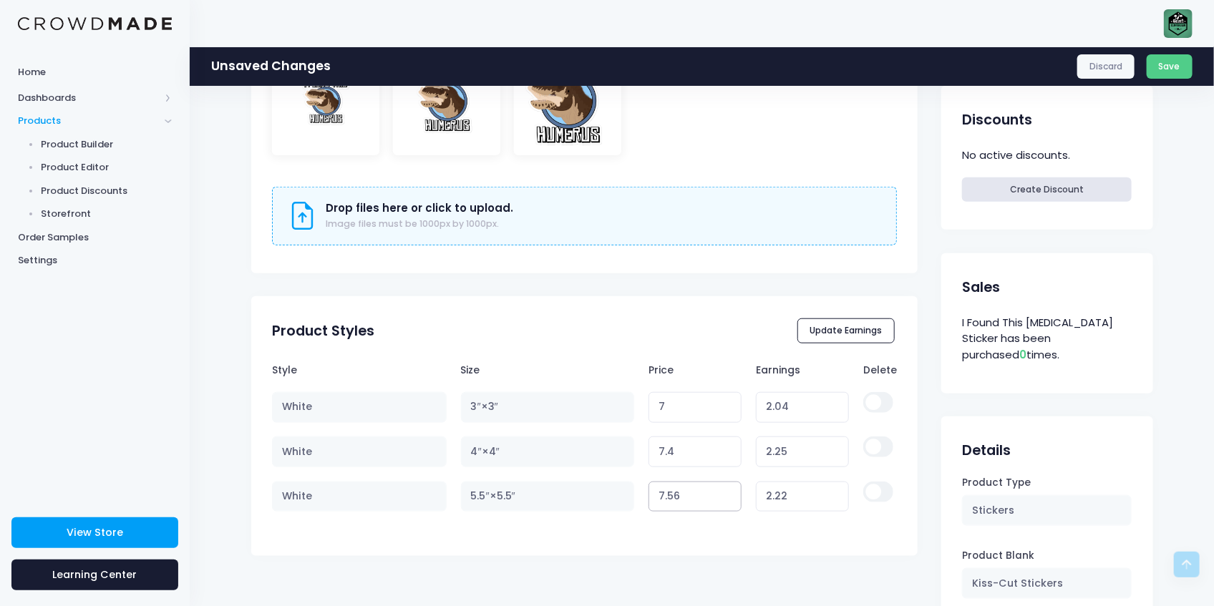
click at [578, 479] on tr "White 5.5″×5.5″ 7.56 Variant price must be at least $5.34 and not more than $25…" at bounding box center [584, 496] width 625 height 44
type input "8"
type input "2.66"
type input "8"
click at [673, 523] on div "Style Size Price Earnings Delete White 3″×3″ 7 Variant price must be at least $…" at bounding box center [584, 451] width 667 height 191
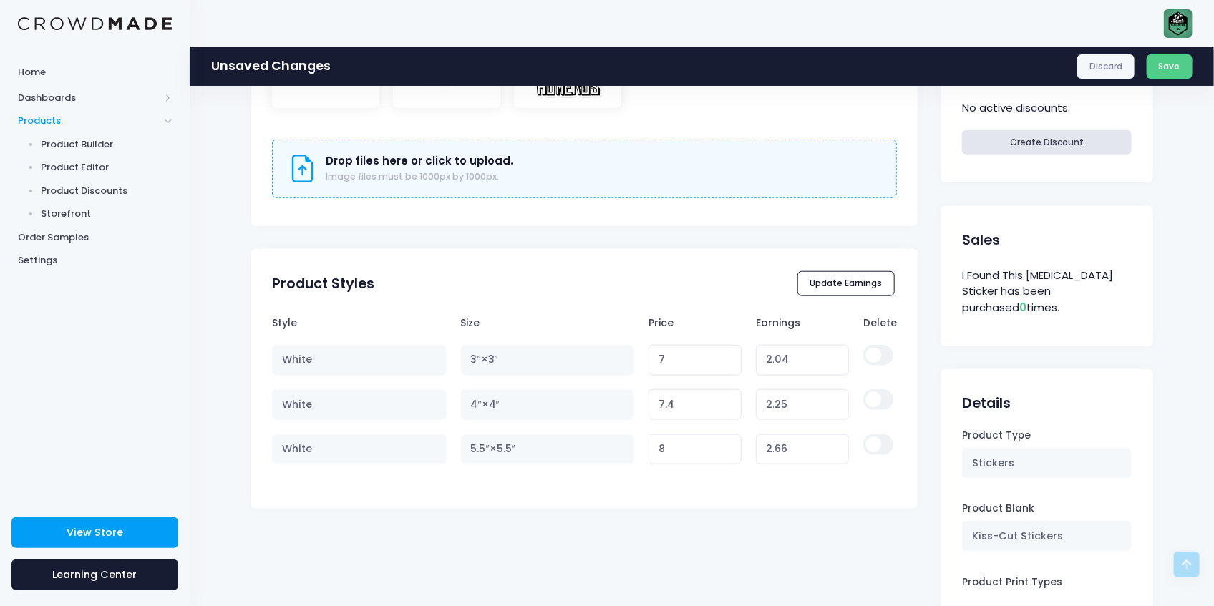
scroll to position [572, 0]
click at [690, 400] on input "7.4" at bounding box center [695, 404] width 94 height 31
type input "7.41"
click at [720, 396] on input "7.41" at bounding box center [695, 404] width 94 height 31
type input "2.26"
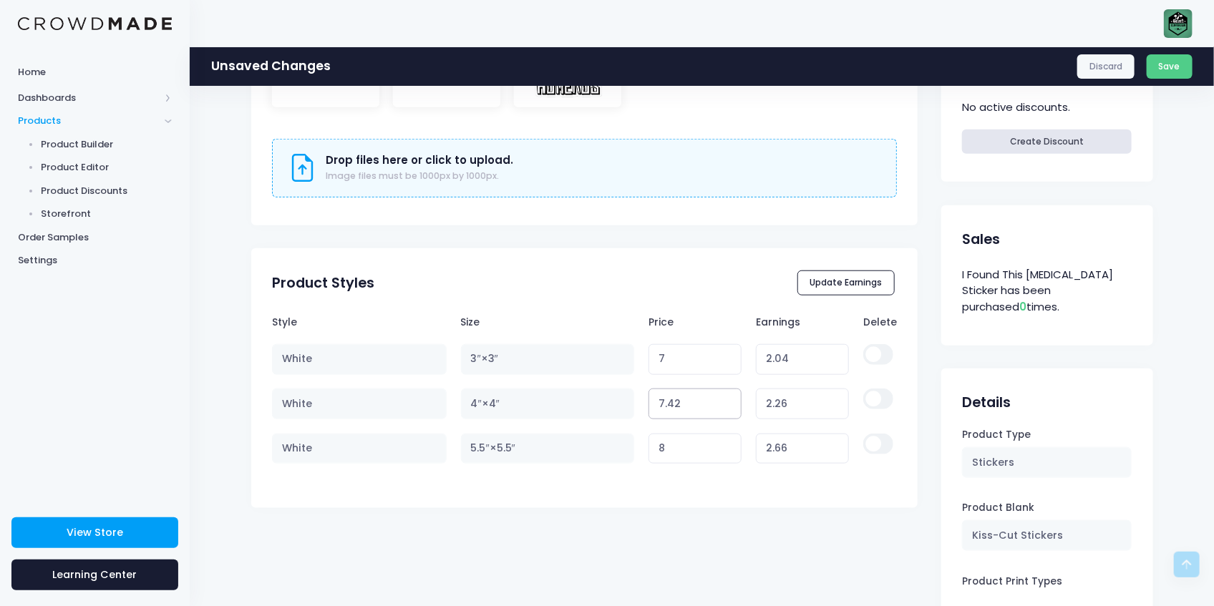
type input "7.42"
click at [723, 400] on input "7.42" at bounding box center [695, 404] width 94 height 31
type input "2.27"
type input "7.43"
click at [723, 400] on input "7.43" at bounding box center [695, 404] width 94 height 31
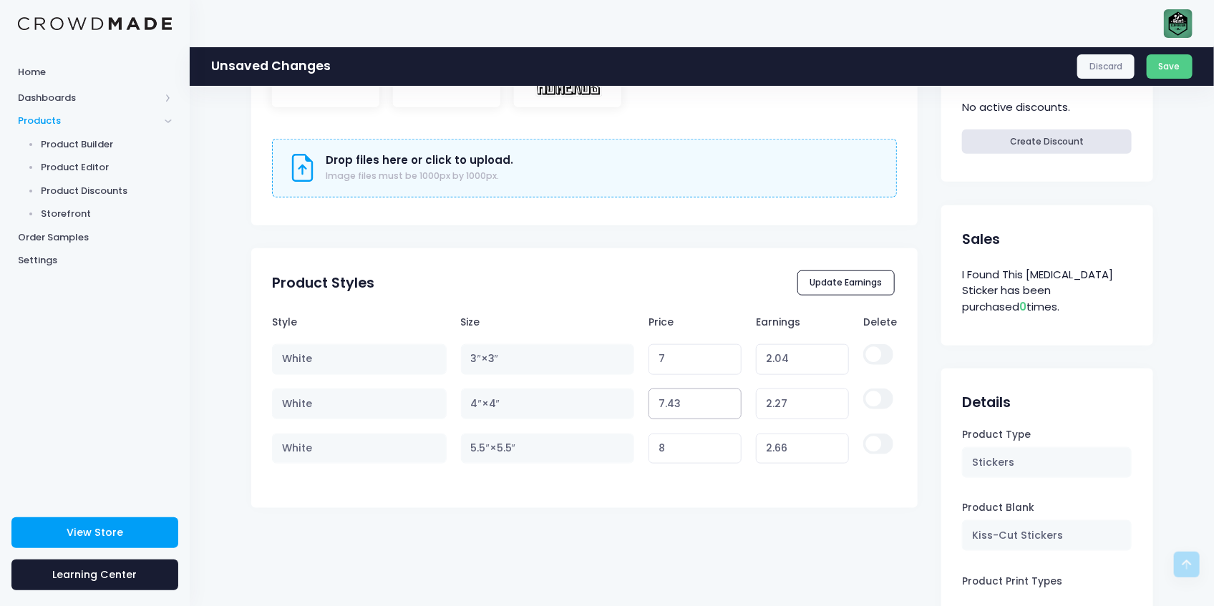
type input "2.28"
type input "7.44"
click at [723, 400] on input "7.44" at bounding box center [695, 404] width 94 height 31
type input "2.29"
type input "7.45"
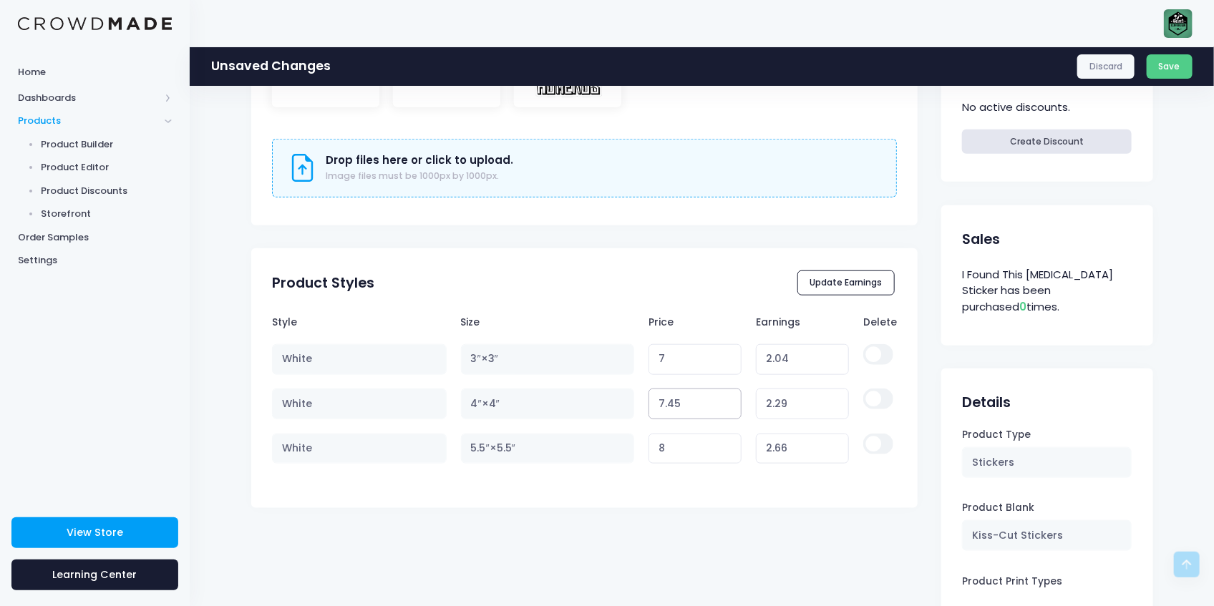
click at [723, 400] on input "7.45" at bounding box center [695, 404] width 94 height 31
type input "2.30"
type input "7.46"
click at [723, 400] on input "7.46" at bounding box center [695, 404] width 94 height 31
type input "2.31"
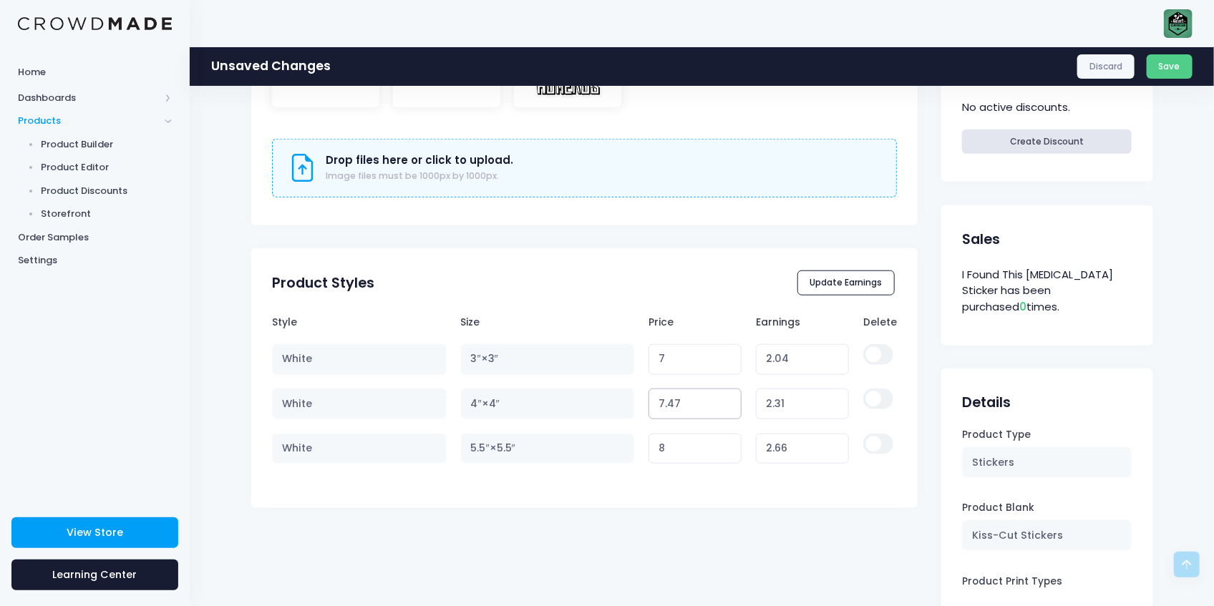
type input "7.47"
click at [723, 400] on input "7.47" at bounding box center [695, 404] width 94 height 31
type input "2.32"
type input "7.48"
click at [723, 400] on input "7.48" at bounding box center [695, 404] width 94 height 31
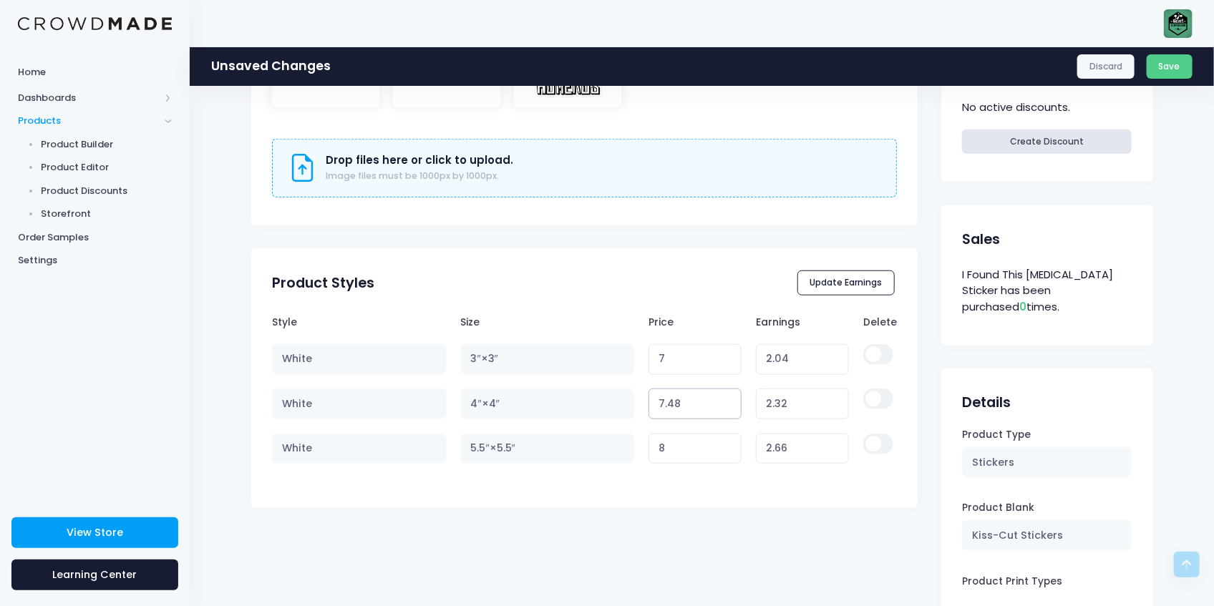
type input "2.33"
type input "7.49"
click at [723, 400] on input "7.49" at bounding box center [695, 404] width 94 height 31
type input "2.34"
type input "7.5"
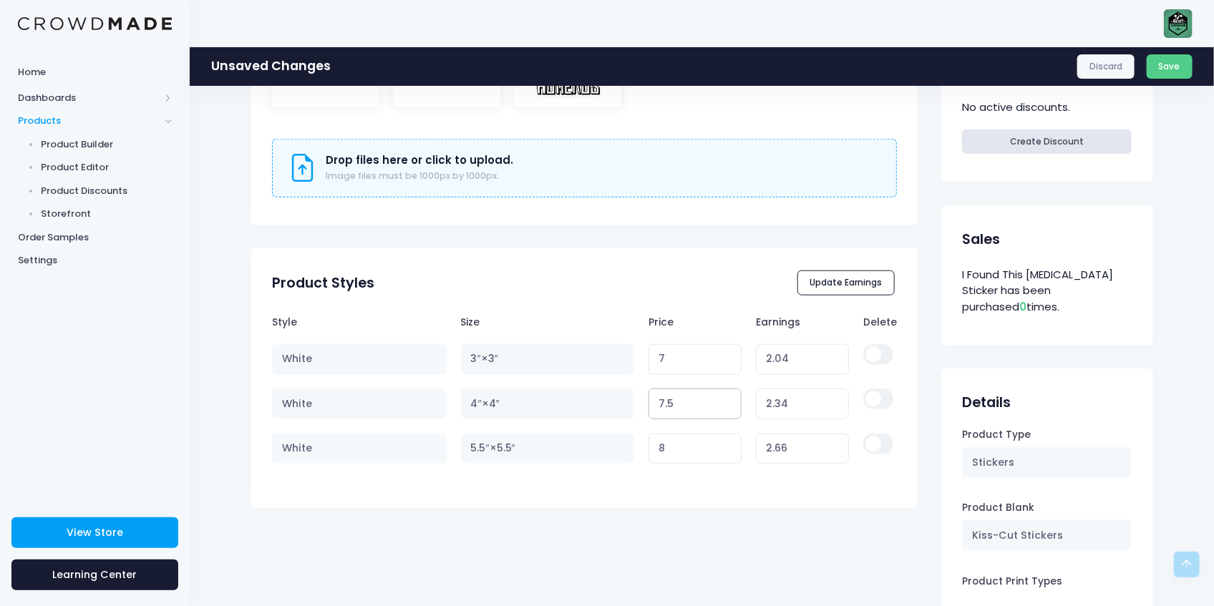
click at [723, 400] on input "7.5" at bounding box center [695, 404] width 94 height 31
type input "2.35"
click at [683, 496] on div "Style Size Price Earnings Delete White 3″×3″ 7 Variant price must be at least $…" at bounding box center [584, 403] width 667 height 191
click at [698, 451] on input "8" at bounding box center [695, 449] width 94 height 31
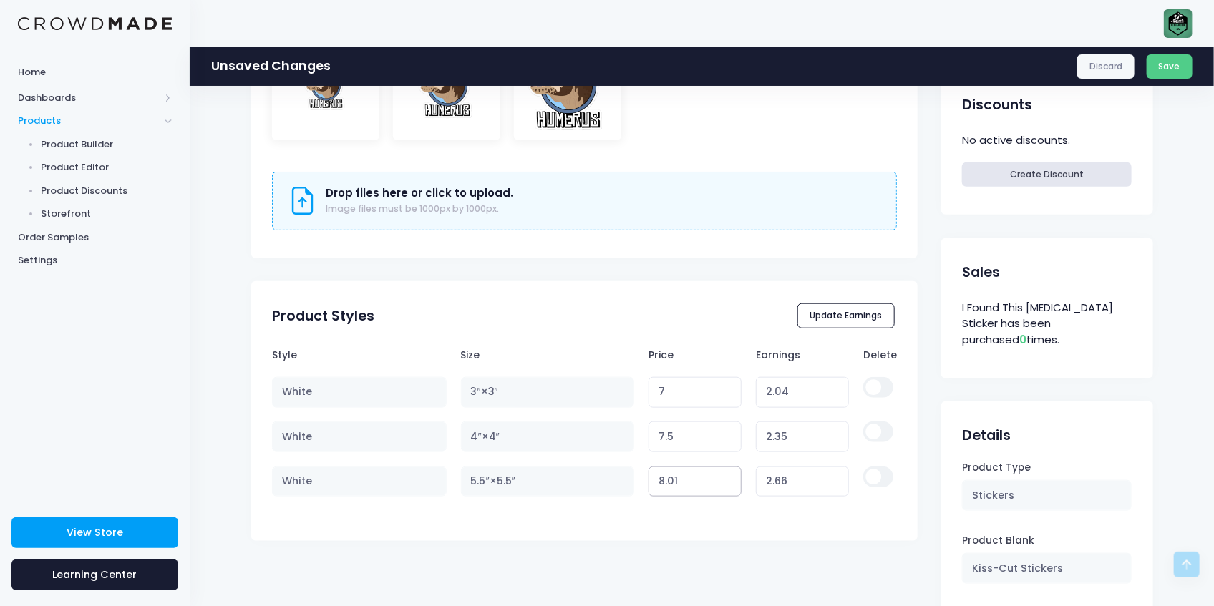
scroll to position [525, 0]
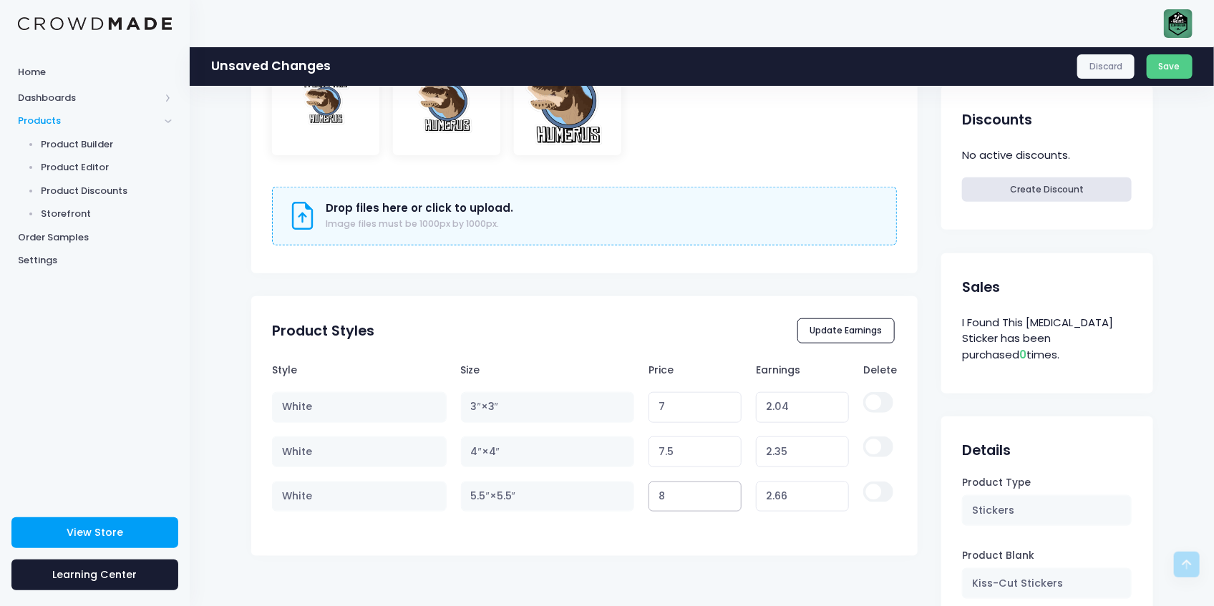
click at [719, 497] on input "8" at bounding box center [695, 497] width 94 height 31
type input "7.99"
click at [719, 497] on input "7.99" at bounding box center [695, 497] width 94 height 31
type input "2.65"
type input "7.98"
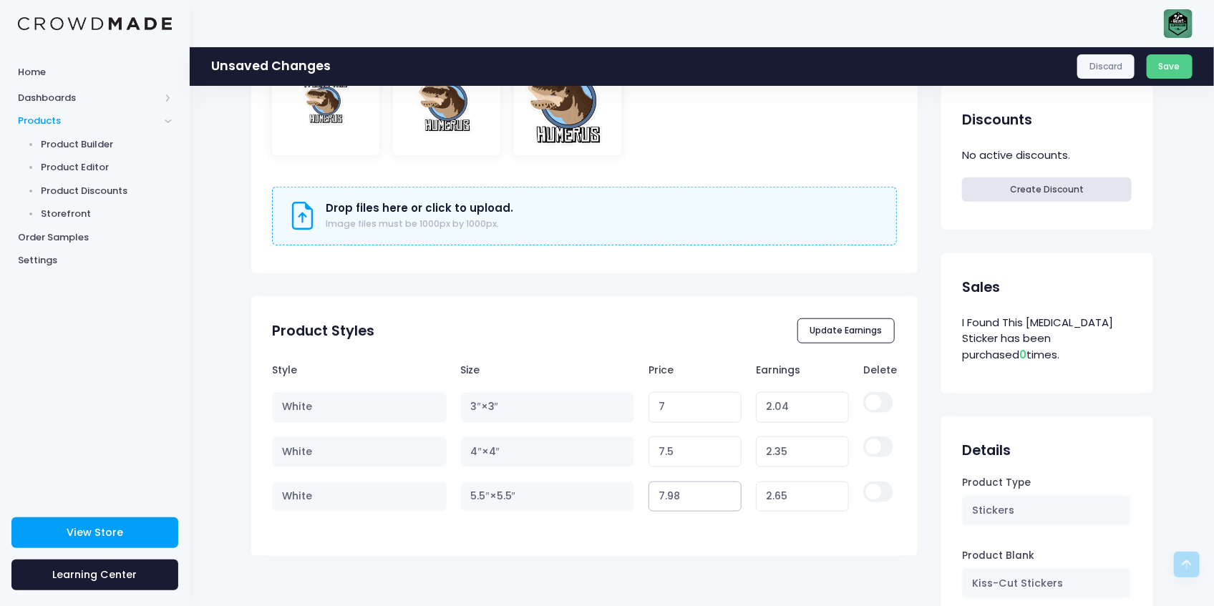
click at [719, 497] on input "7.98" at bounding box center [695, 497] width 94 height 31
type input "2.64"
type input "7.97"
click at [719, 497] on input "7.97" at bounding box center [695, 497] width 94 height 31
type input "2.63"
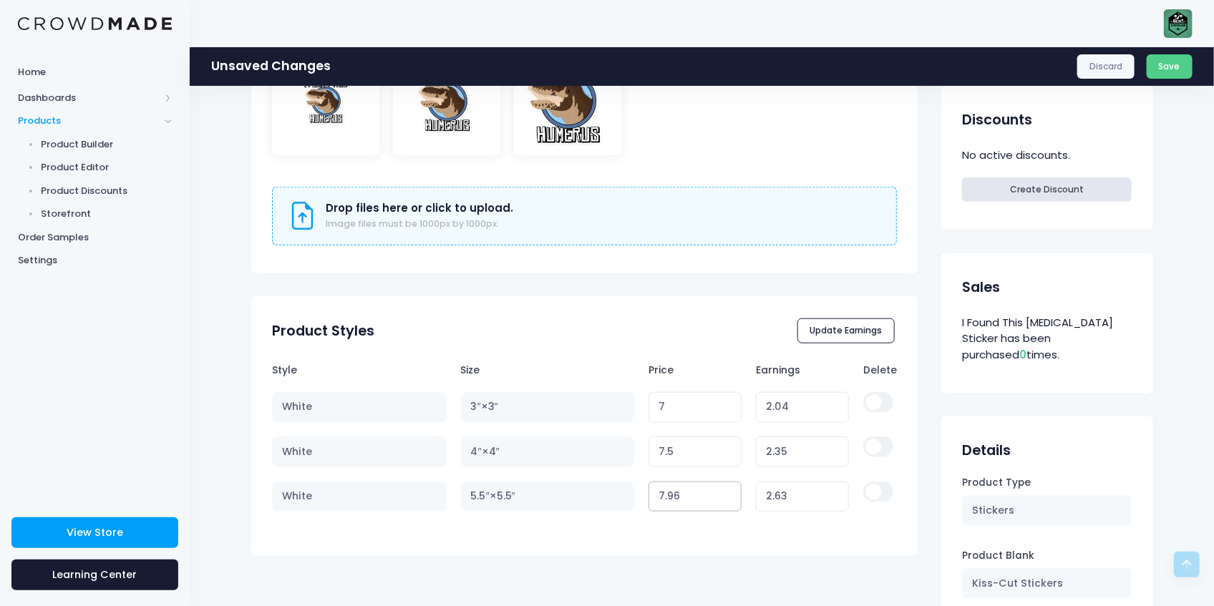
type input "7.96"
click at [719, 497] on input "7.96" at bounding box center [695, 497] width 94 height 31
type input "2.62"
type input "7.95"
click at [719, 497] on input "7.95" at bounding box center [695, 497] width 94 height 31
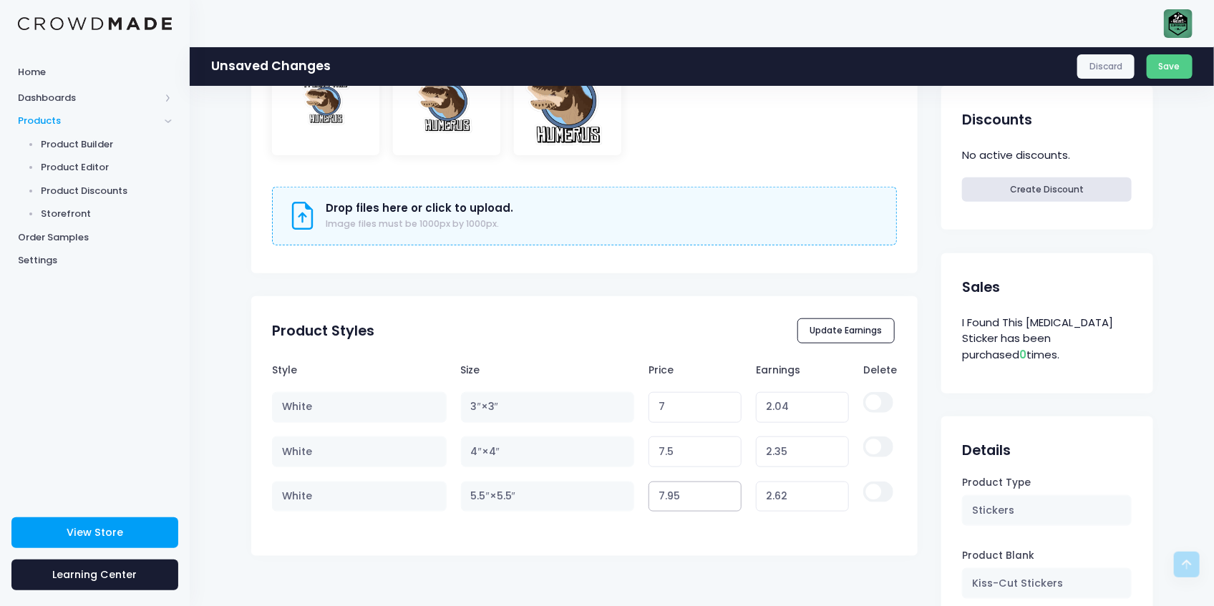
type input "2.61"
type input "7.94"
click at [719, 497] on input "7.94" at bounding box center [695, 497] width 94 height 31
type input "2.60"
type input "7.93"
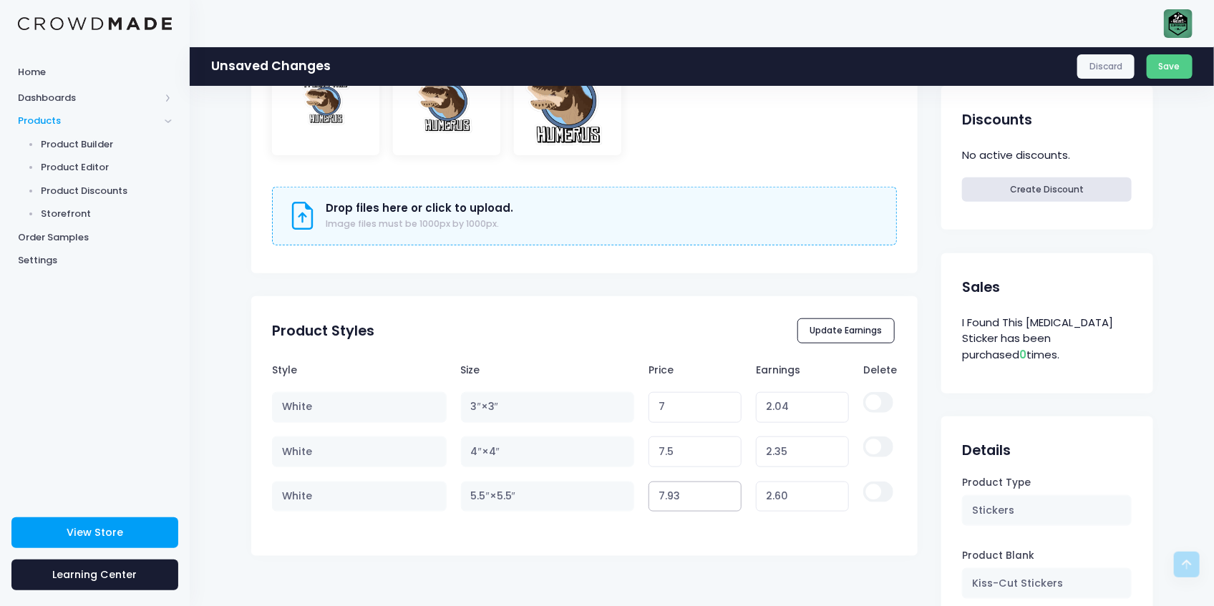
click at [719, 497] on input "7.93" at bounding box center [695, 497] width 94 height 31
type input "2.59"
type input "7.92"
click at [719, 497] on input "7.92" at bounding box center [695, 497] width 94 height 31
type input "2.58"
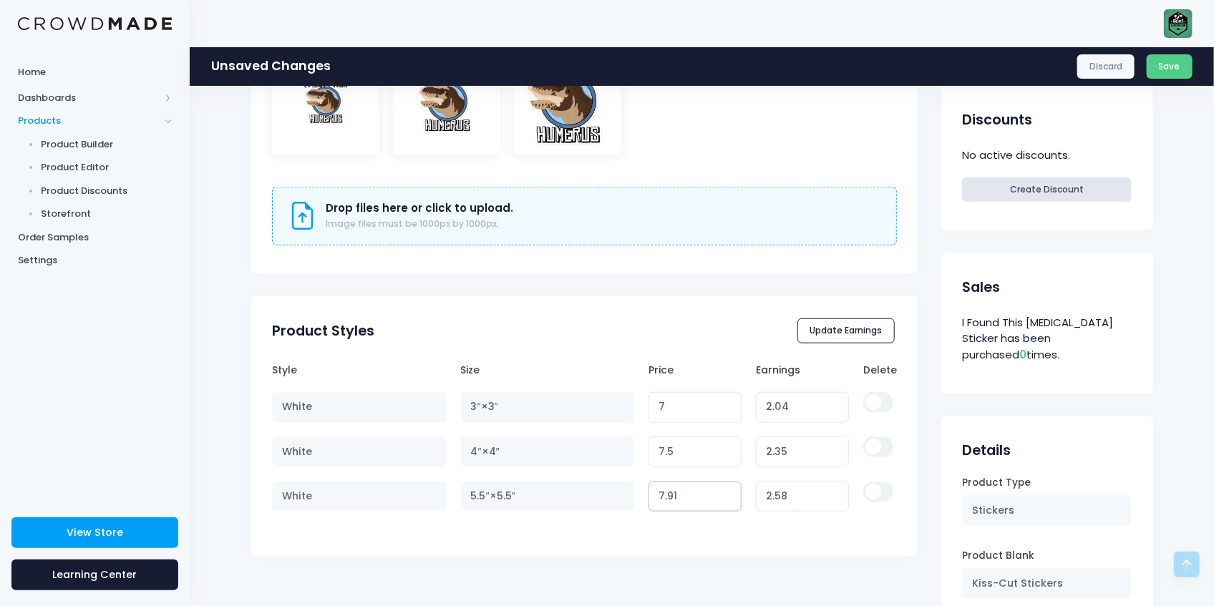
type input "7.91"
click at [719, 497] on input "7.91" at bounding box center [695, 497] width 94 height 31
type input "2.57"
type input "7.9"
click at [719, 497] on input "7.9" at bounding box center [695, 497] width 94 height 31
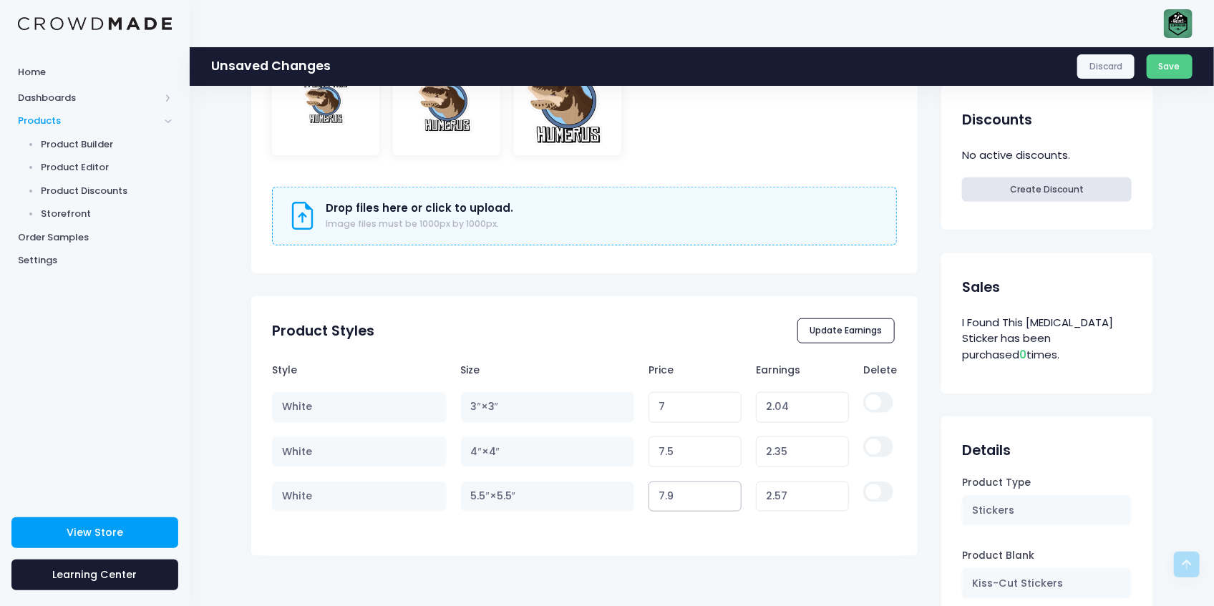
type input "2.56"
type input "7.89"
click at [719, 497] on input "7.89" at bounding box center [695, 497] width 94 height 31
type input "2.55"
type input "7.88"
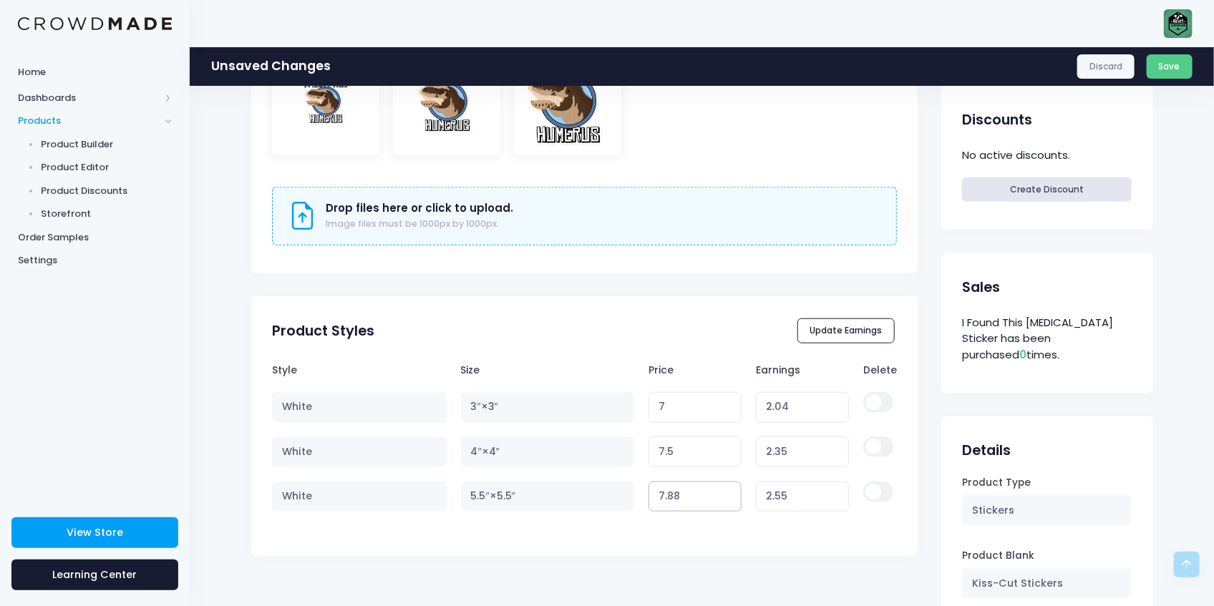
click at [719, 497] on input "7.88" at bounding box center [695, 497] width 94 height 31
type input "2.54"
type input "7.87"
click at [719, 497] on input "7.87" at bounding box center [695, 497] width 94 height 31
type input "2.53"
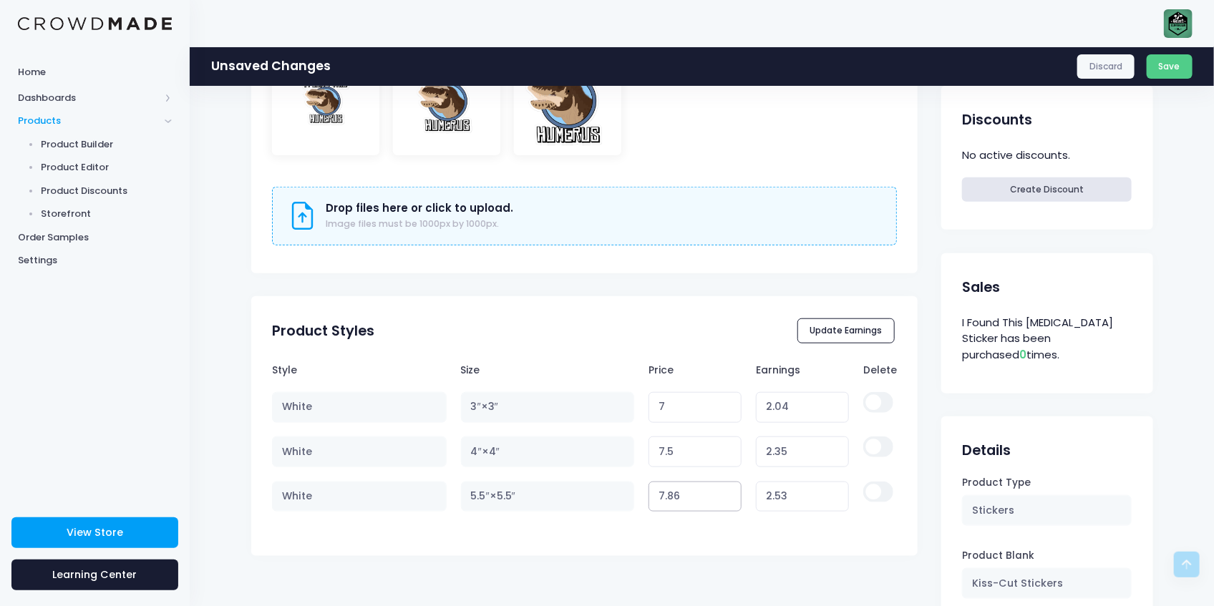
type input "7.86"
click at [719, 497] on input "7.86" at bounding box center [695, 497] width 94 height 31
type input "2.52"
type input "7.85"
click at [719, 497] on input "7.85" at bounding box center [695, 497] width 94 height 31
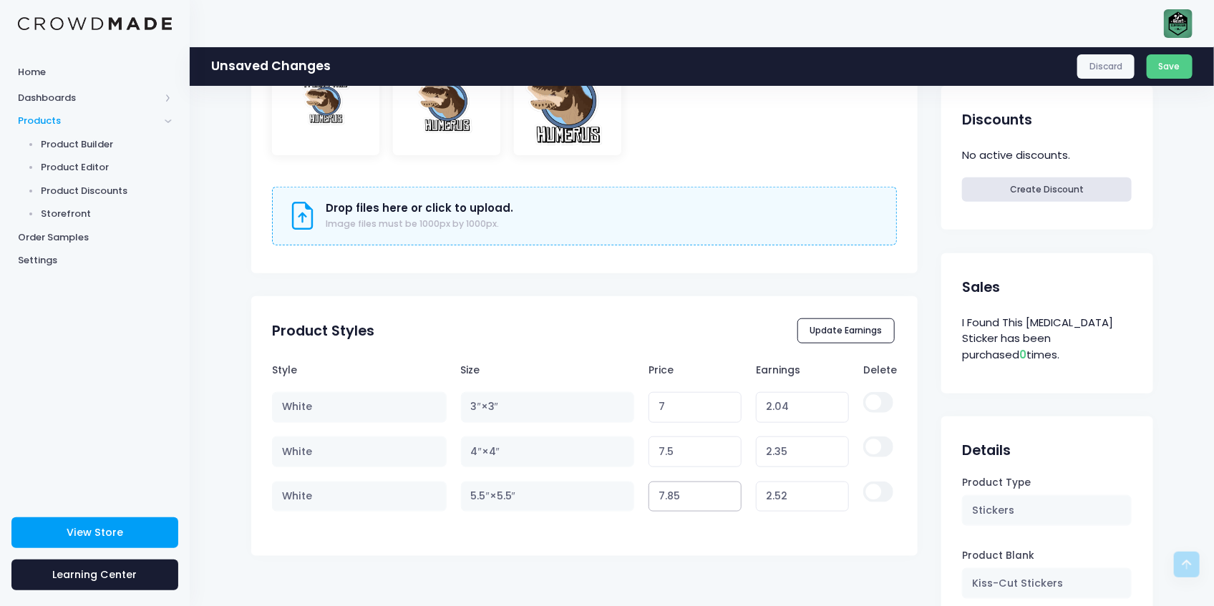
type input "2.51"
type input "7.84"
click at [719, 497] on input "7.84" at bounding box center [695, 497] width 94 height 31
type input "2.50"
type input "7.83"
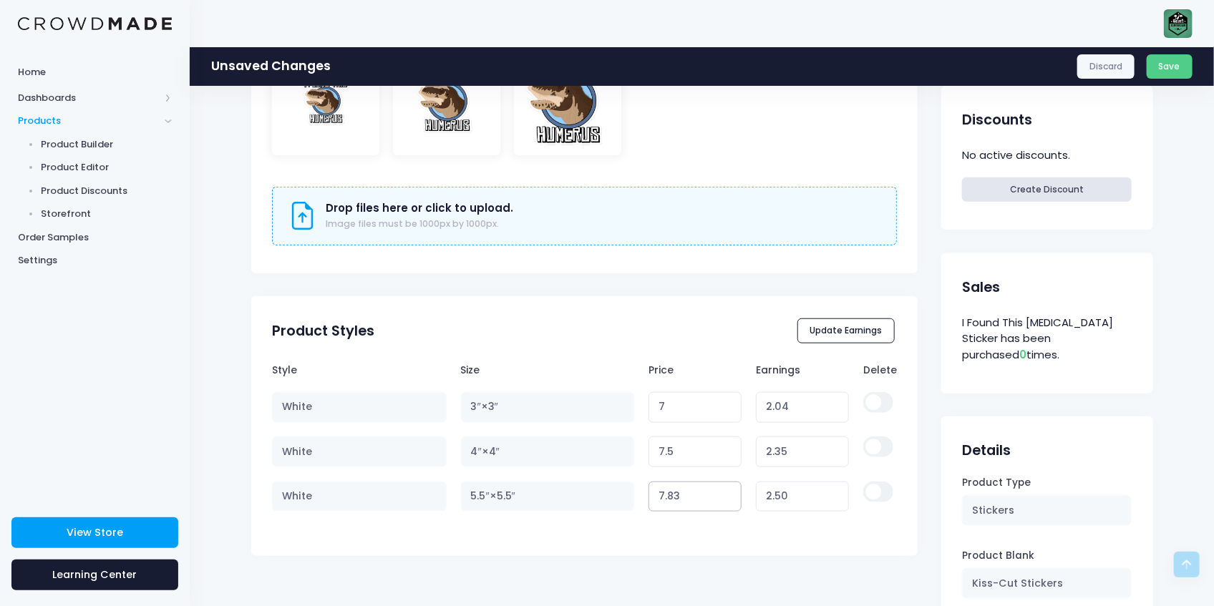
click at [719, 497] on input "7.83" at bounding box center [695, 497] width 94 height 31
type input "2.49"
type input "7.82"
click at [719, 497] on input "7.82" at bounding box center [695, 497] width 94 height 31
type input "2.48"
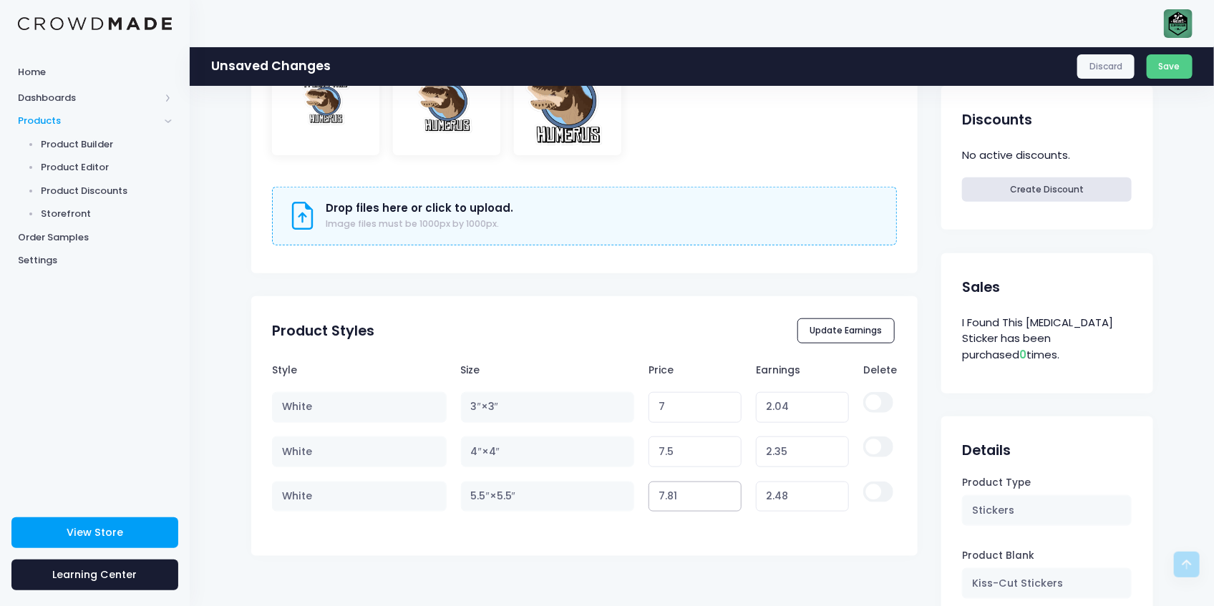
type input "7.81"
click at [719, 497] on input "7.81" at bounding box center [695, 497] width 94 height 31
type input "2.47"
type input "7.8"
click at [719, 497] on input "7.8" at bounding box center [695, 497] width 94 height 31
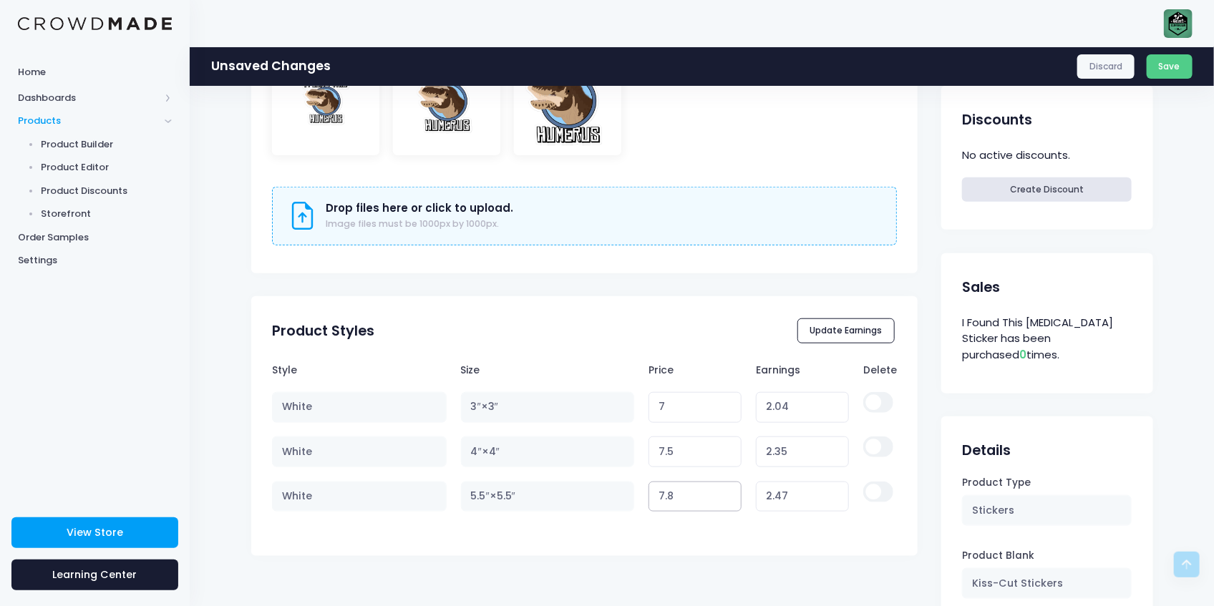
type input "2.46"
type input "7.79"
click at [719, 497] on input "7.79" at bounding box center [695, 497] width 94 height 31
type input "2.45"
type input "7.78"
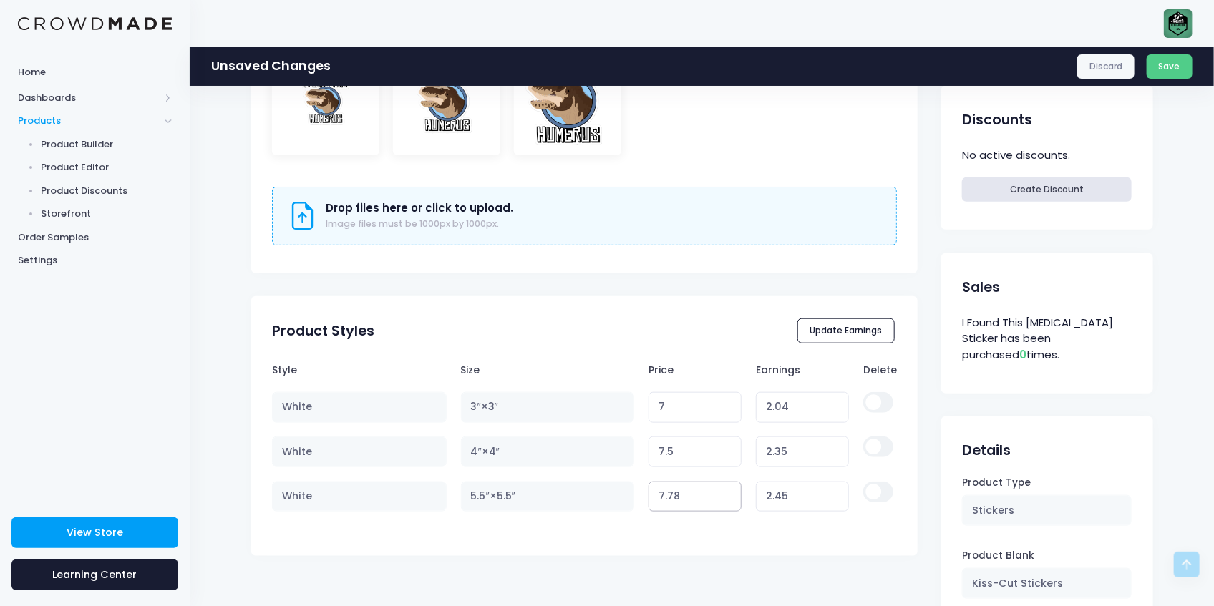
click at [719, 497] on input "7.78" at bounding box center [695, 497] width 94 height 31
type input "2.44"
type input "7.77"
click at [719, 497] on input "7.77" at bounding box center [695, 497] width 94 height 31
type input "2.43"
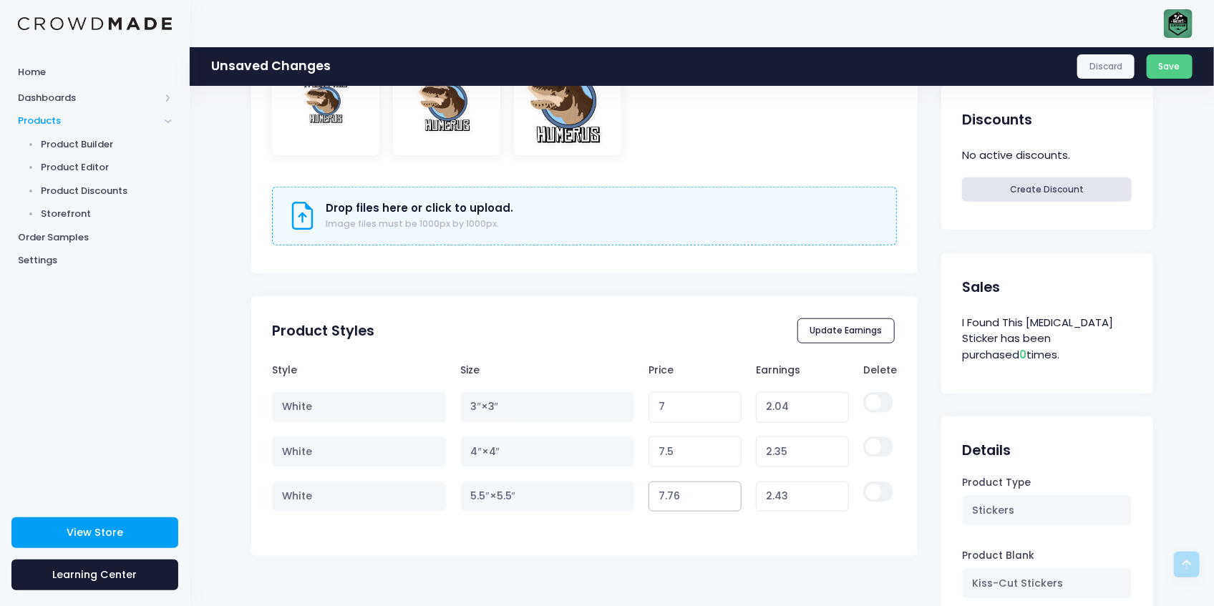
type input "7.76"
click at [719, 497] on input "7.76" at bounding box center [695, 497] width 94 height 31
type input "2.42"
drag, startPoint x: 686, startPoint y: 500, endPoint x: 665, endPoint y: 494, distance: 22.2
click at [665, 494] on input "7.76" at bounding box center [695, 497] width 94 height 31
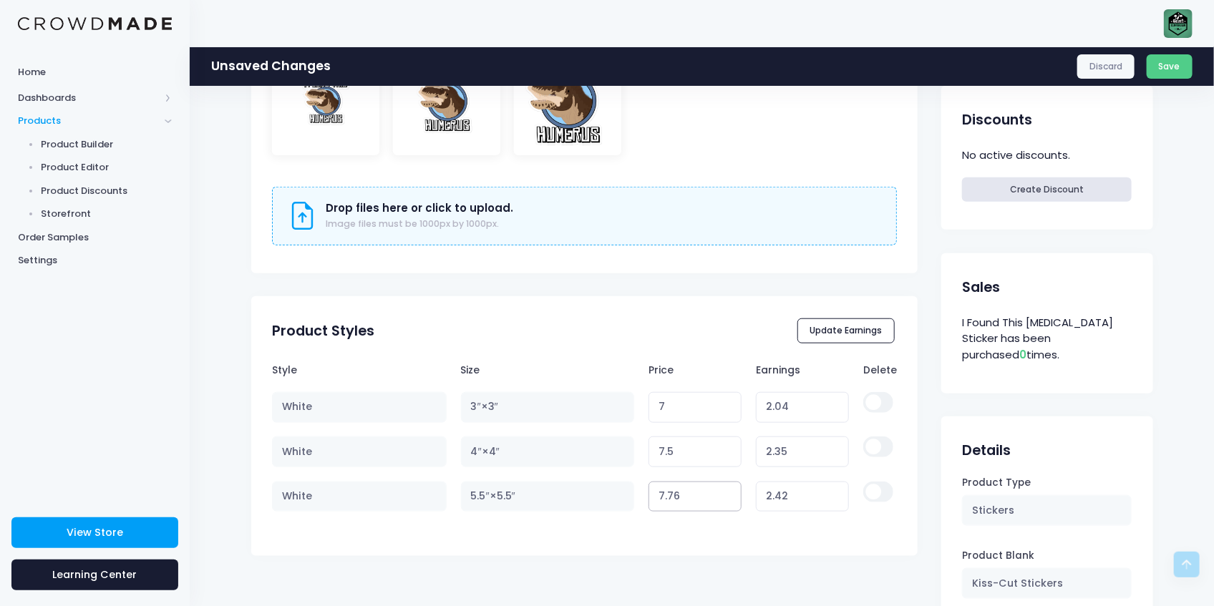
type input "7.5"
type input "2.16"
drag, startPoint x: 679, startPoint y: 449, endPoint x: 663, endPoint y: 450, distance: 15.8
click at [663, 450] on input "7.5" at bounding box center [695, 452] width 94 height 31
click at [737, 531] on div "Style Size Price Earnings Delete White 3″×3″ 7 Variant price must be at least $…" at bounding box center [584, 451] width 667 height 191
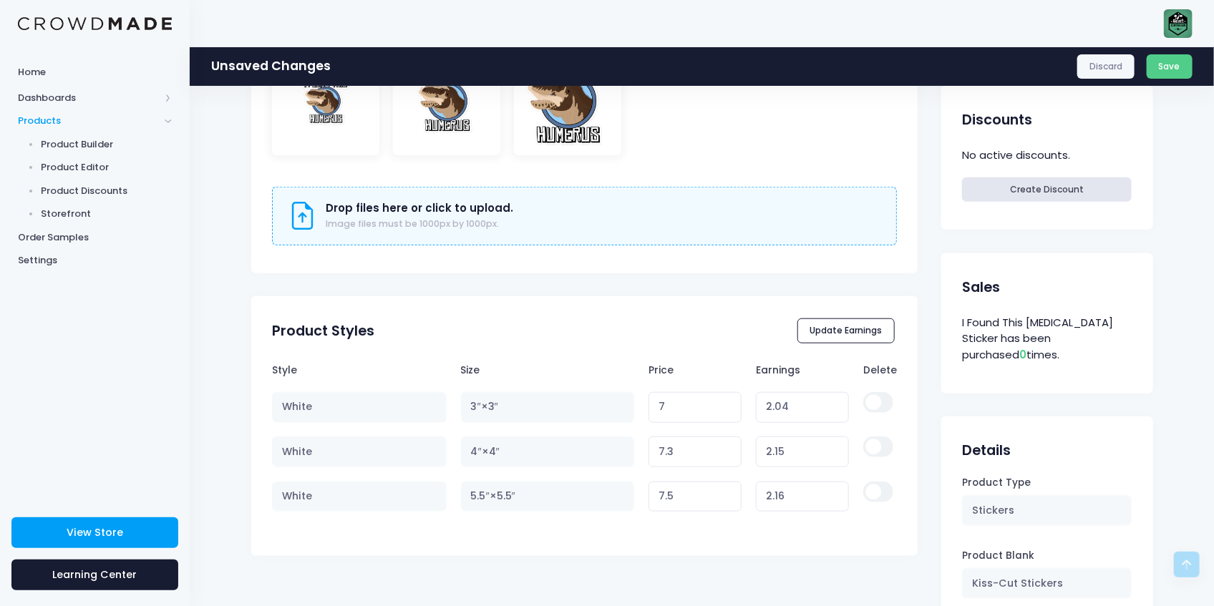
scroll to position [620, 0]
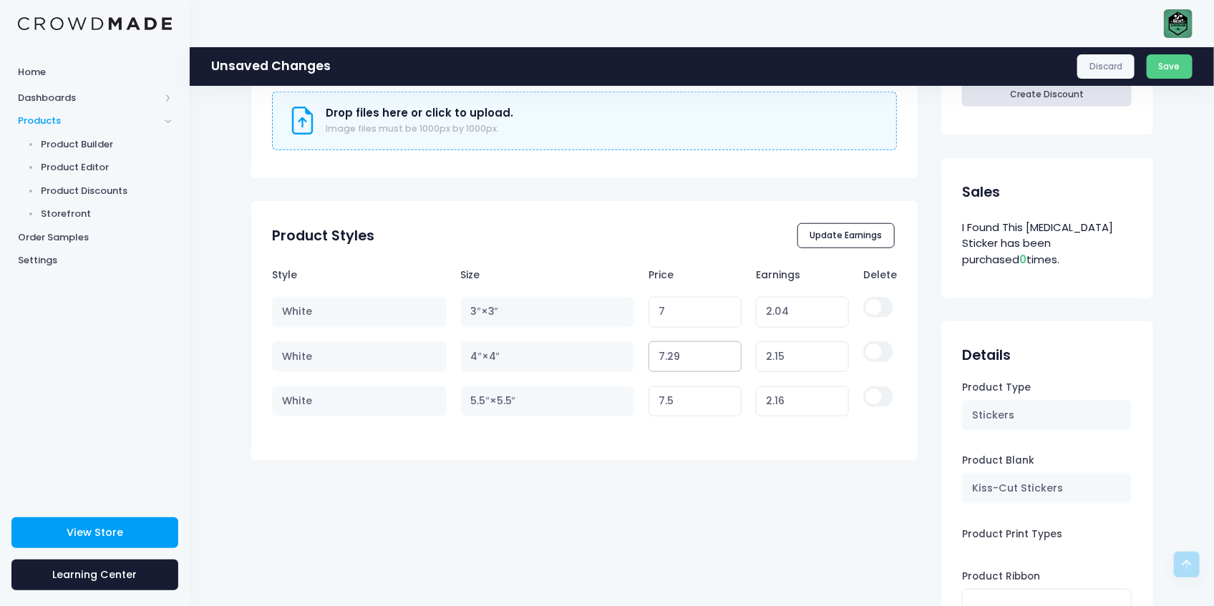
click at [723, 360] on input "7.29" at bounding box center [695, 356] width 94 height 31
click at [723, 360] on input "7.28" at bounding box center [695, 356] width 94 height 31
click at [723, 360] on input "7.27" at bounding box center [695, 356] width 94 height 31
click at [723, 360] on input "7.26" at bounding box center [695, 356] width 94 height 31
click at [723, 360] on input "7.25" at bounding box center [695, 356] width 94 height 31
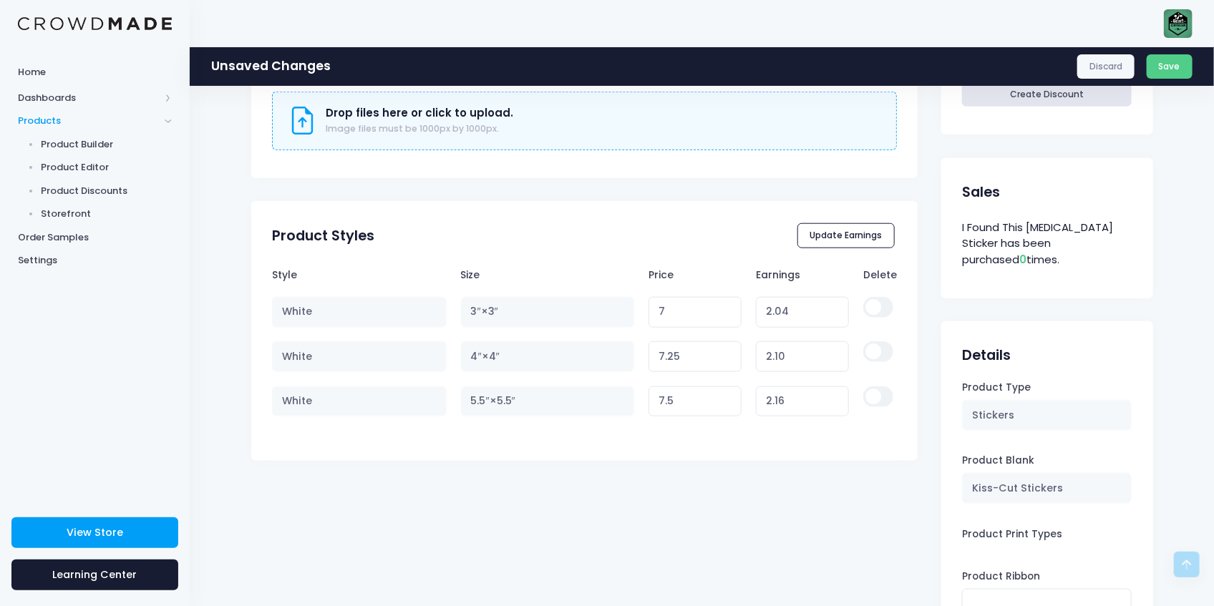
click at [759, 456] on div "Product Styles Update Earnings Style Size Price Earnings Delete White 3″×3″ 7 V…" at bounding box center [584, 331] width 667 height 260
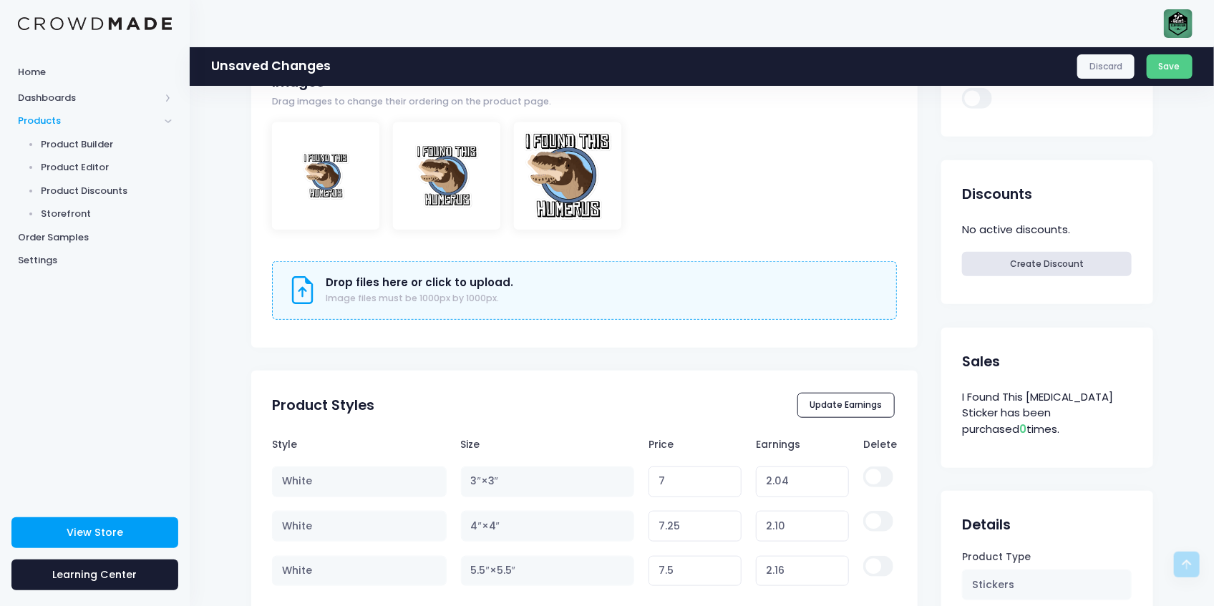
scroll to position [477, 0]
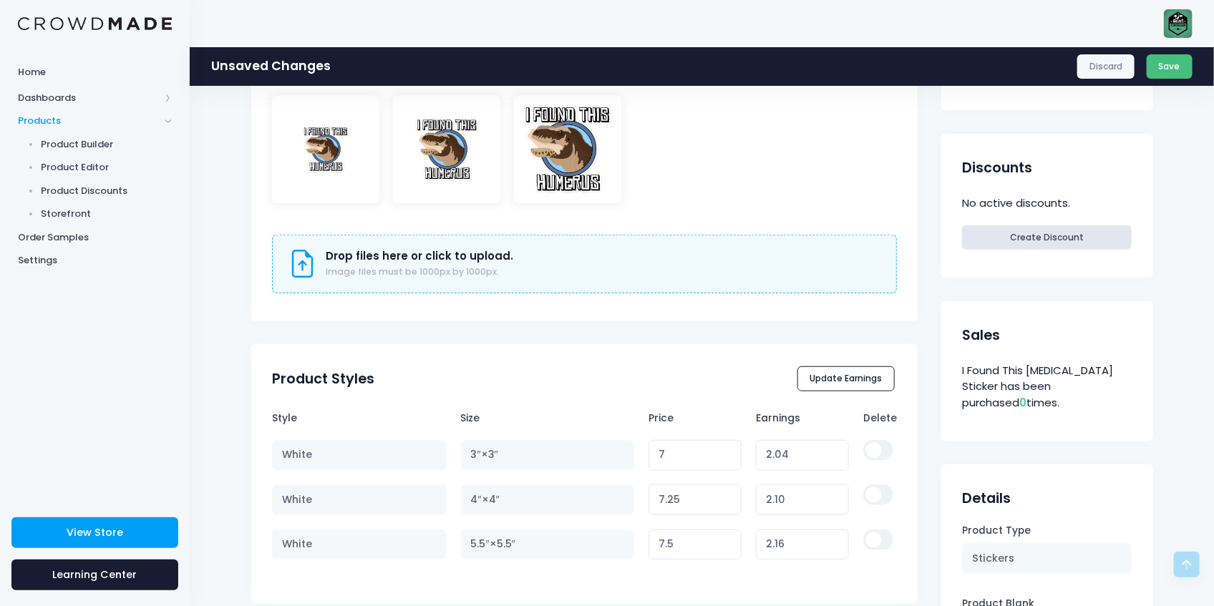
click at [1174, 70] on button "Save" at bounding box center [1169, 66] width 47 height 24
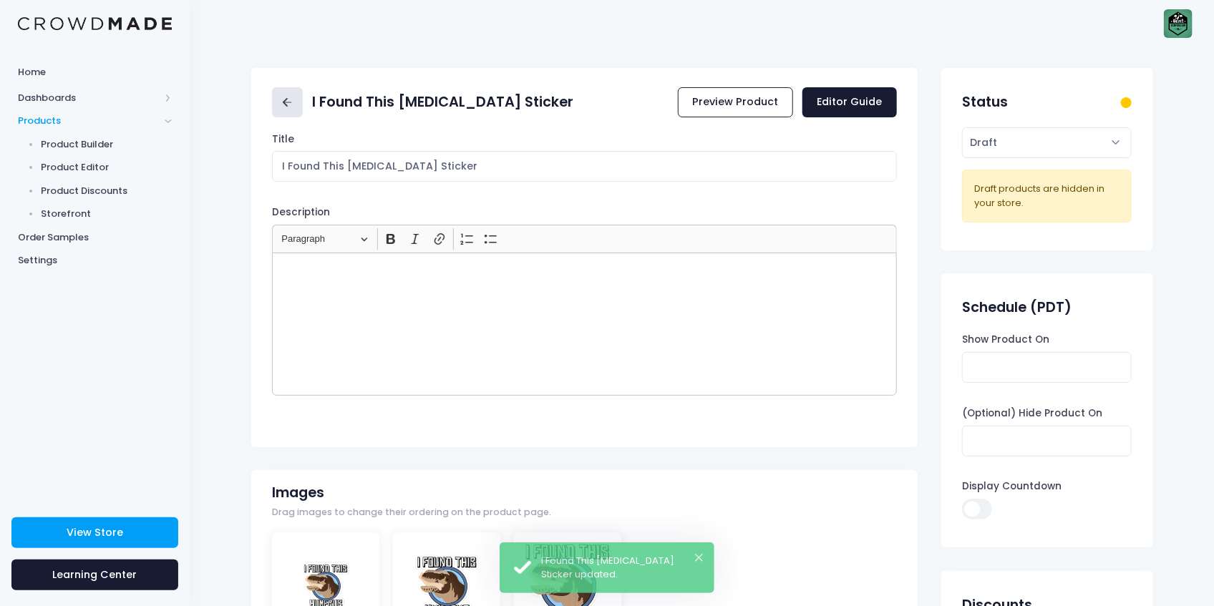
click at [286, 104] on icon at bounding box center [285, 102] width 5 height 9
